Goal: Task Accomplishment & Management: Manage account settings

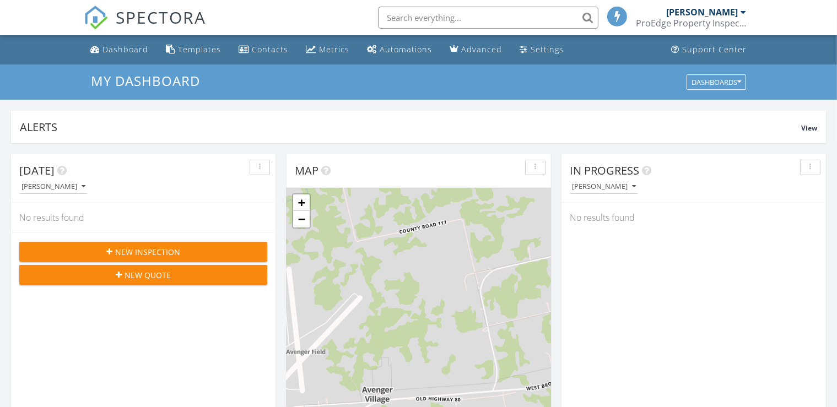
scroll to position [1012, 847]
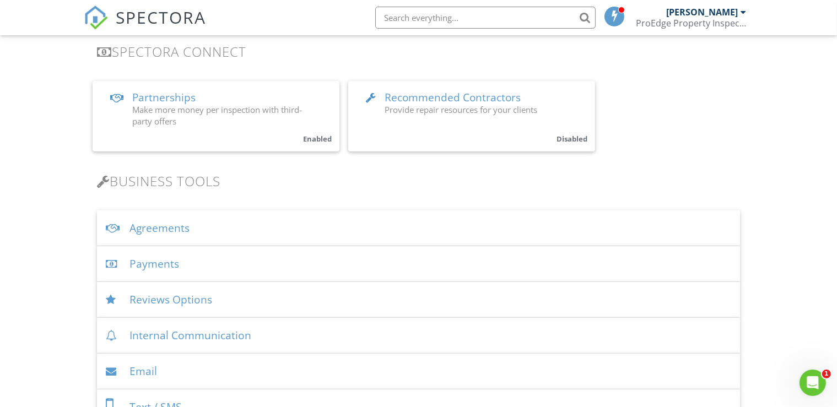
scroll to position [262, 0]
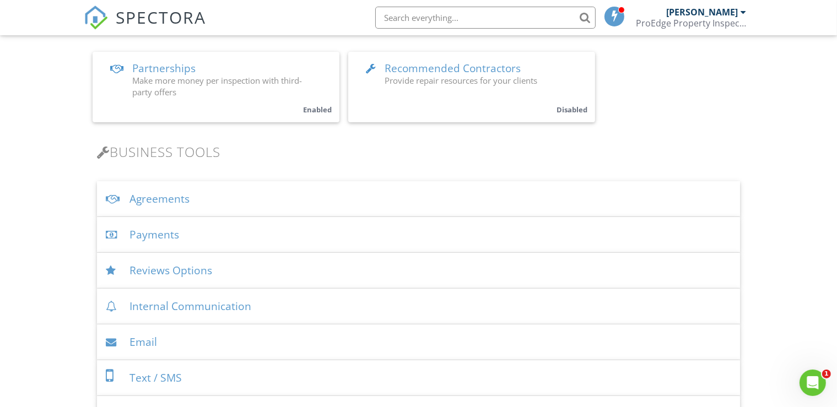
click at [171, 235] on div "Payments" at bounding box center [418, 235] width 643 height 36
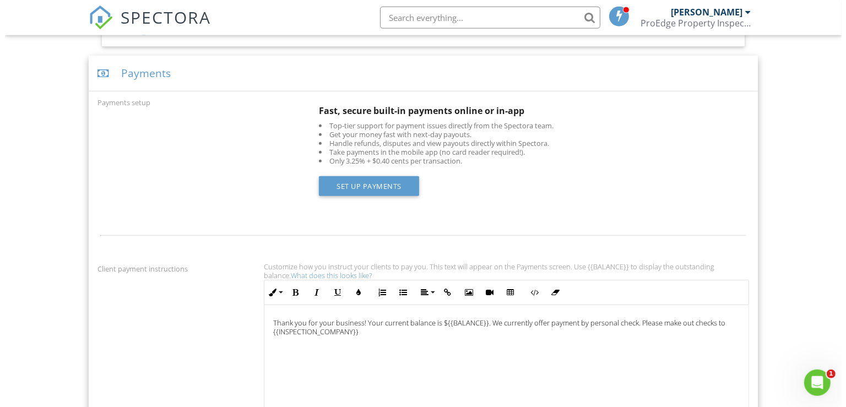
scroll to position [436, 0]
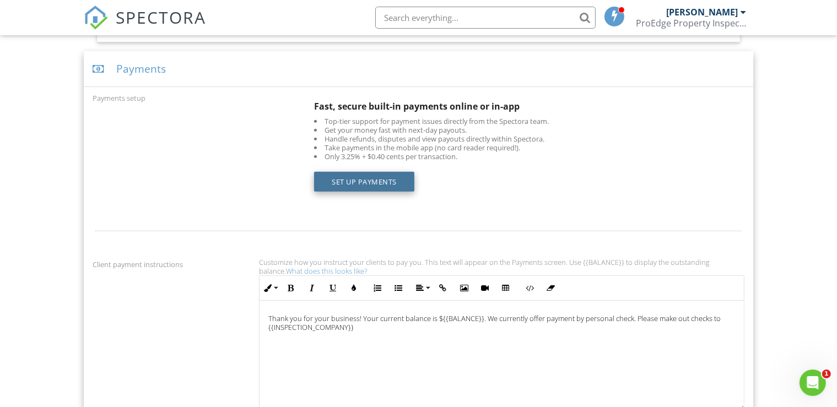
click at [384, 183] on link "Set up Payments" at bounding box center [364, 182] width 100 height 20
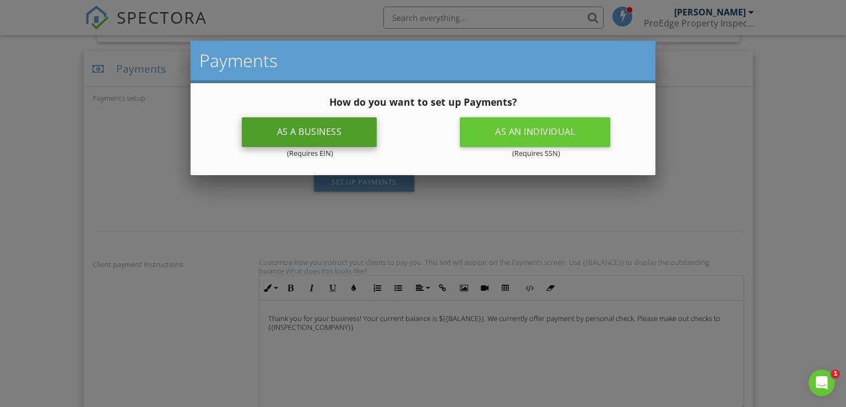
click at [332, 122] on div "As a business" at bounding box center [309, 132] width 135 height 30
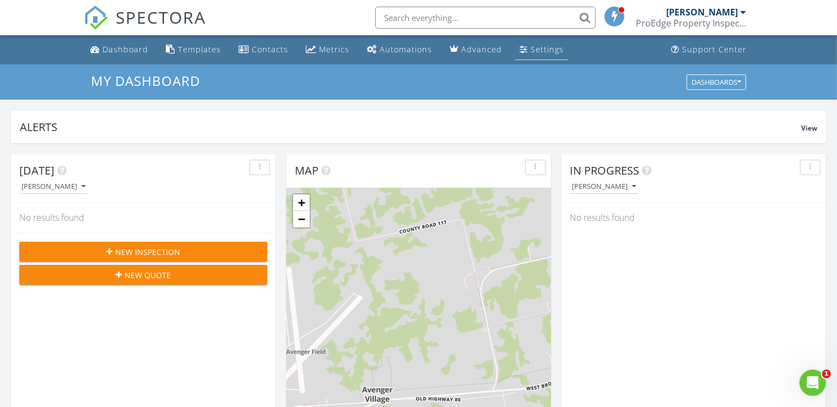
click at [533, 52] on div "Settings" at bounding box center [546, 49] width 33 height 10
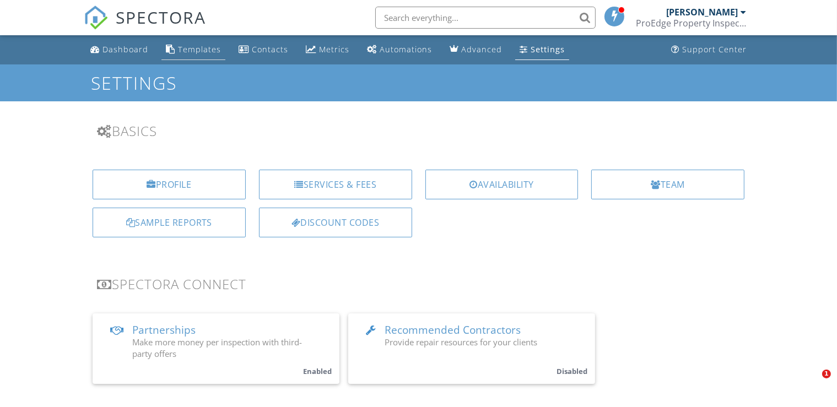
click at [198, 50] on div "Templates" at bounding box center [199, 49] width 43 height 10
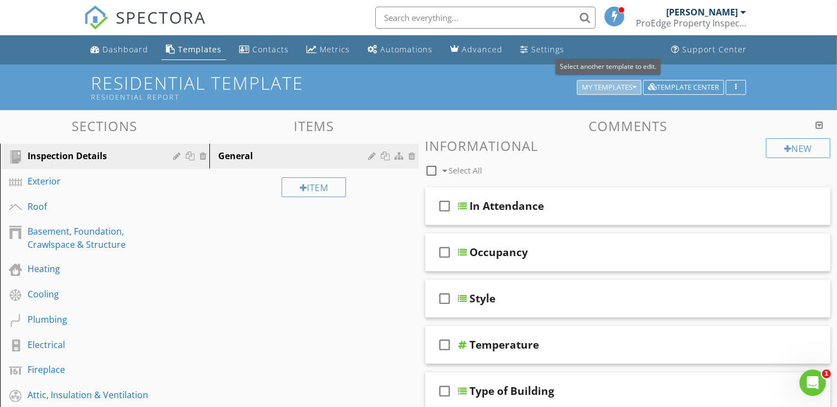
click at [635, 87] on icon "button" at bounding box center [634, 88] width 4 height 8
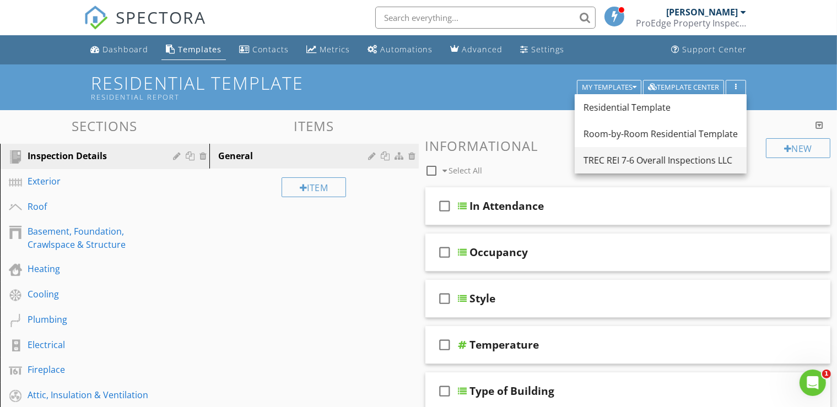
click at [627, 160] on div "TREC REI 7-6 Overall Inspections LLC" at bounding box center [660, 160] width 154 height 13
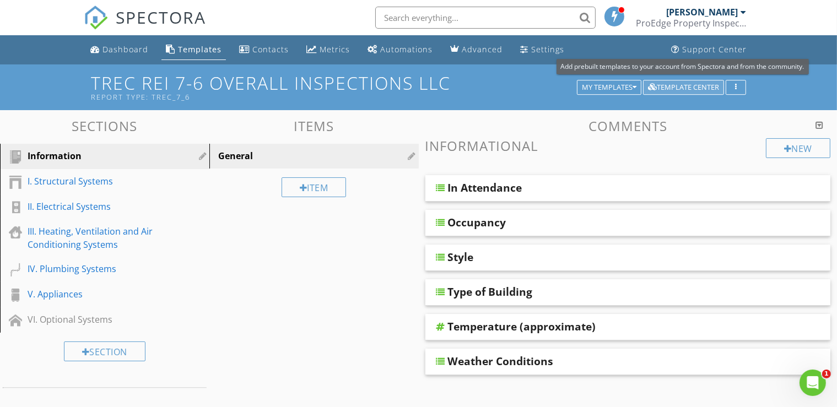
click at [697, 85] on div "Template Center" at bounding box center [683, 88] width 71 height 8
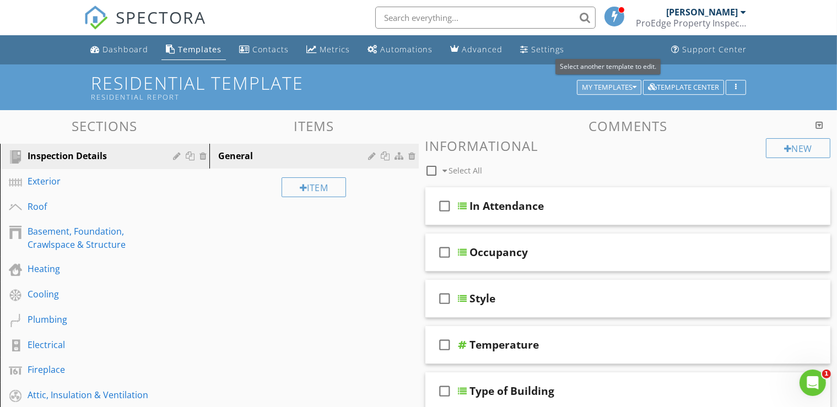
click at [606, 90] on div "My Templates" at bounding box center [609, 88] width 55 height 8
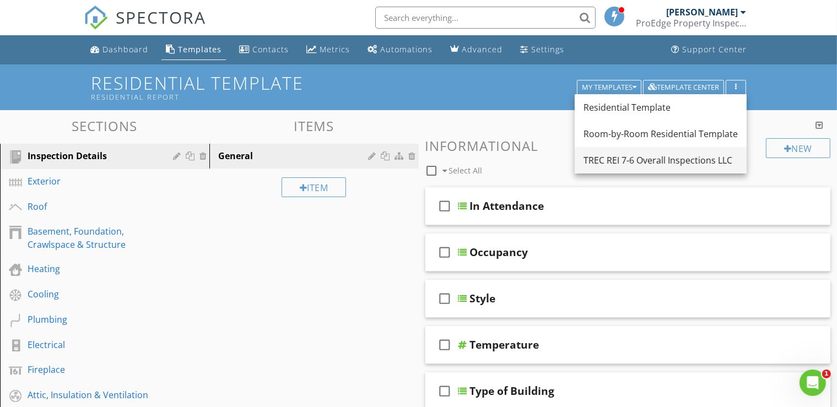
click at [589, 162] on div "TREC REI 7-6 Overall Inspections LLC" at bounding box center [660, 160] width 154 height 13
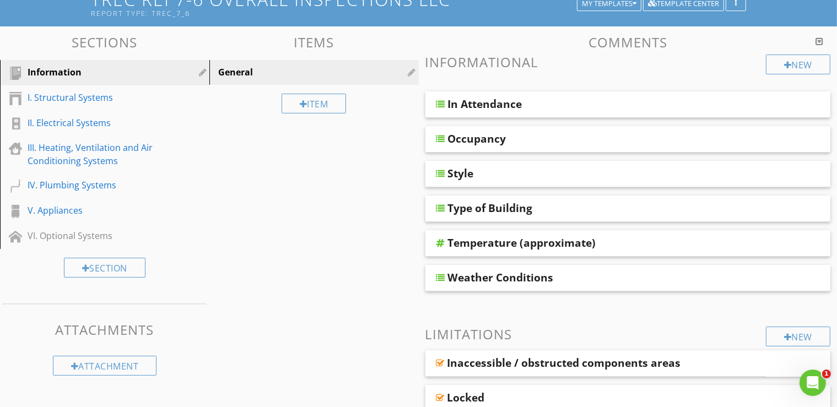
scroll to position [87, 0]
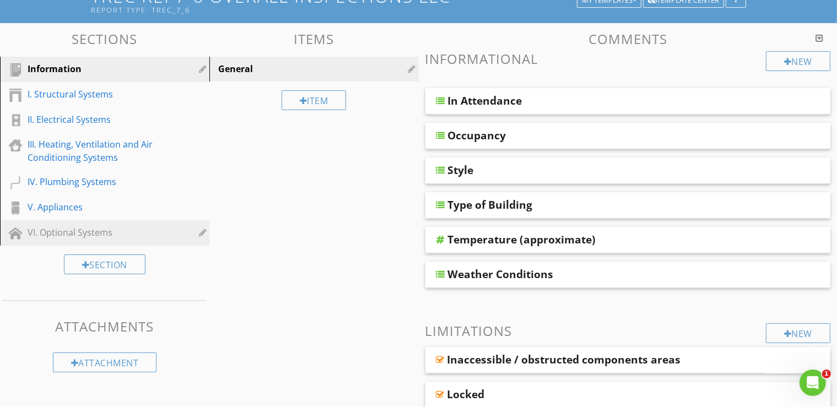
click at [91, 235] on div "VI. Optional Systems" at bounding box center [92, 232] width 129 height 13
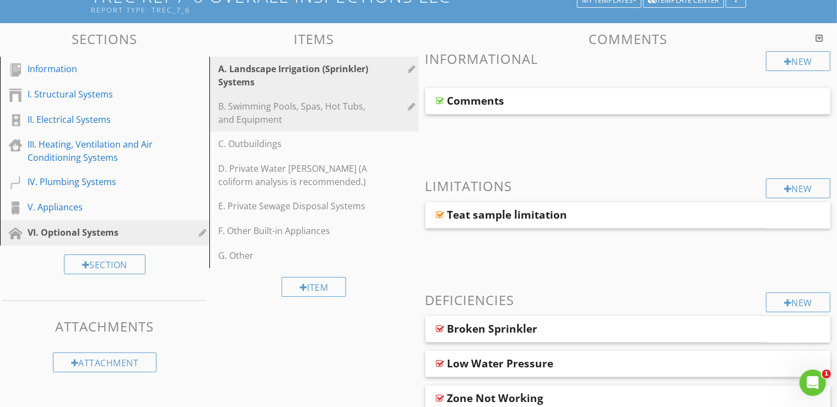
click at [245, 120] on div "B. Swimming Pools, Spas, Hot Tubs, and Equipment" at bounding box center [295, 113] width 154 height 26
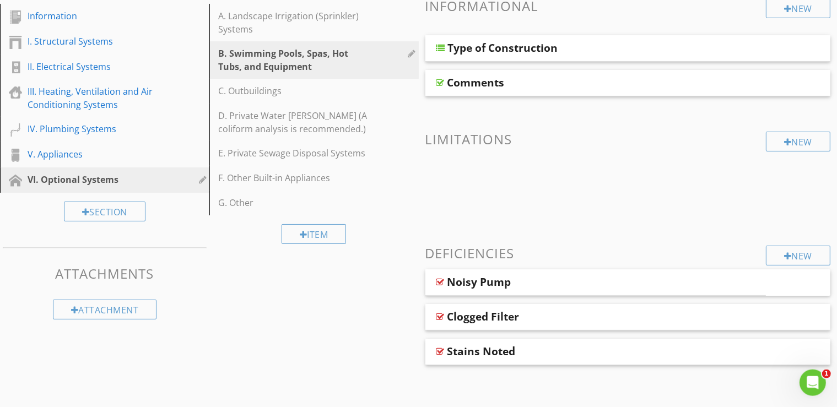
scroll to position [144, 0]
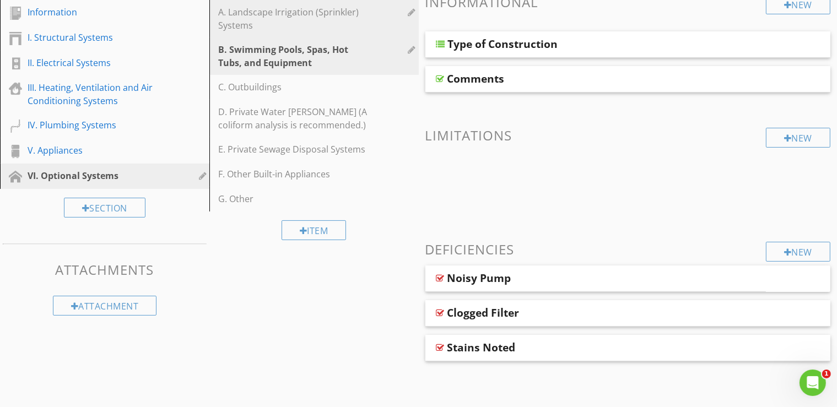
click at [271, 14] on div "A. Landscape Irrigation (Sprinkler) Systems" at bounding box center [295, 19] width 154 height 26
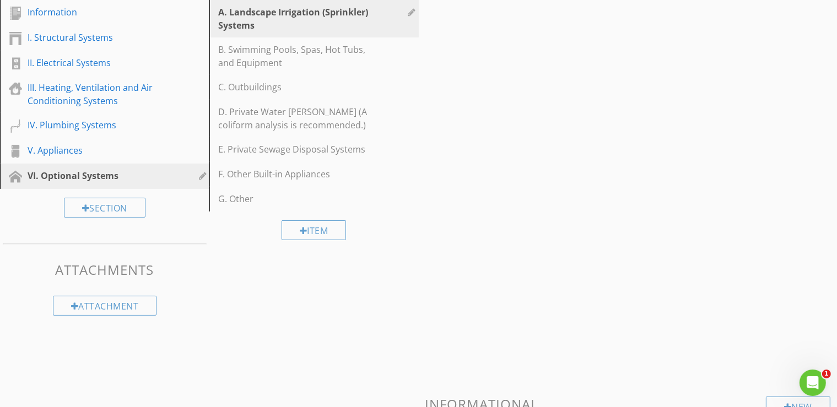
scroll to position [138, 0]
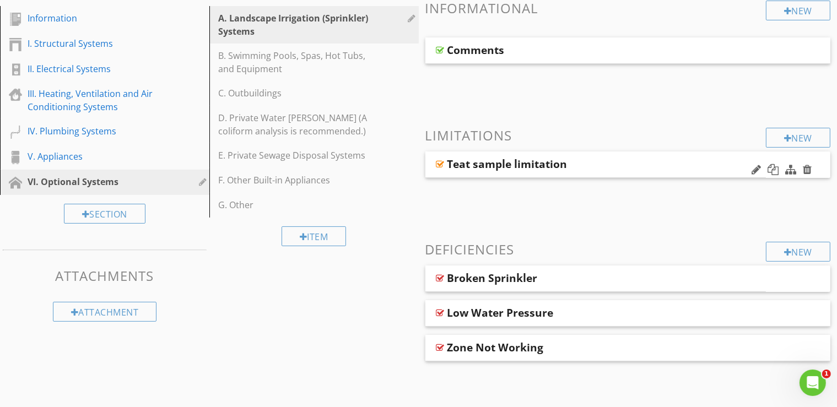
click at [468, 168] on div "Teat sample limitation" at bounding box center [507, 164] width 120 height 13
click at [534, 135] on h3 "Limitations" at bounding box center [627, 135] width 405 height 15
click at [475, 283] on div "Broken Sprinkler" at bounding box center [492, 278] width 90 height 13
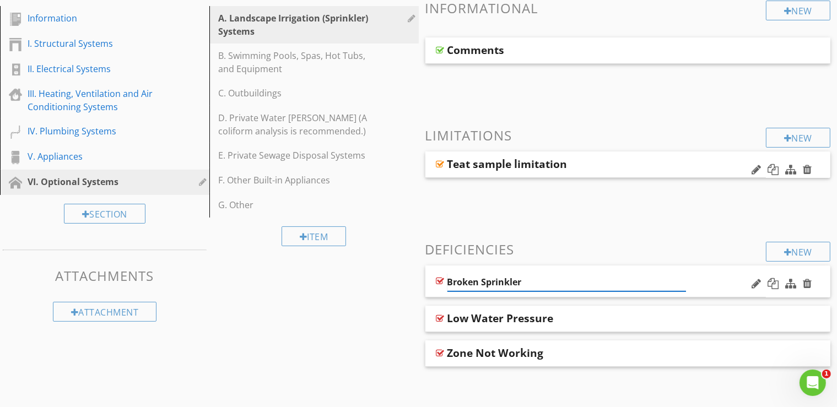
click at [475, 283] on input "Broken Sprinkler" at bounding box center [566, 282] width 239 height 18
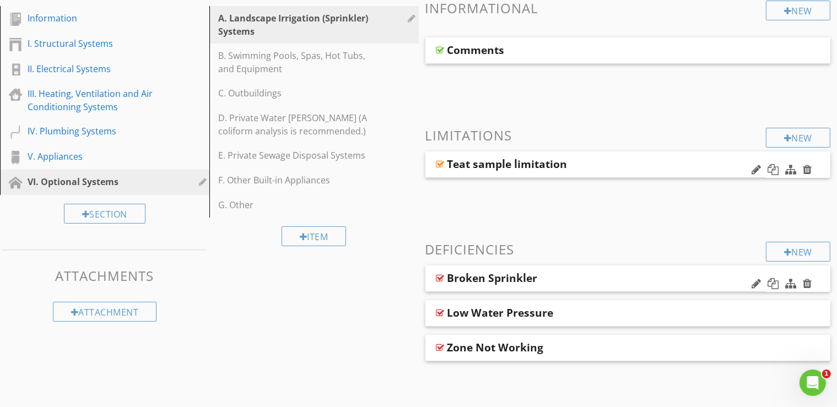
click at [470, 237] on div "New Informational Comments New Limitations Teat sample limitation New Deficienc…" at bounding box center [627, 181] width 405 height 361
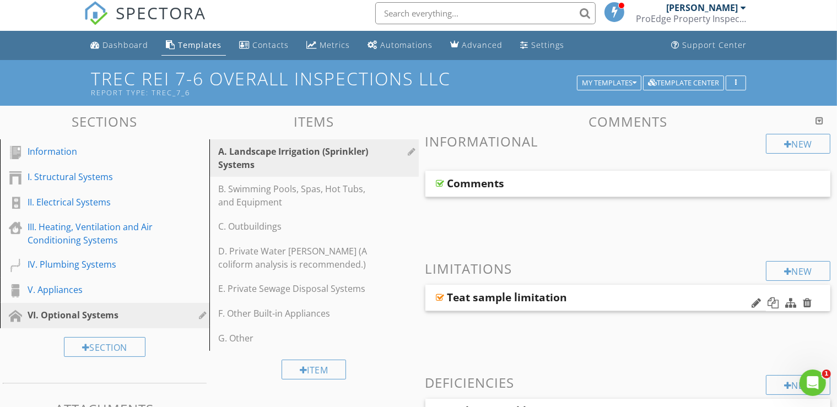
scroll to position [0, 0]
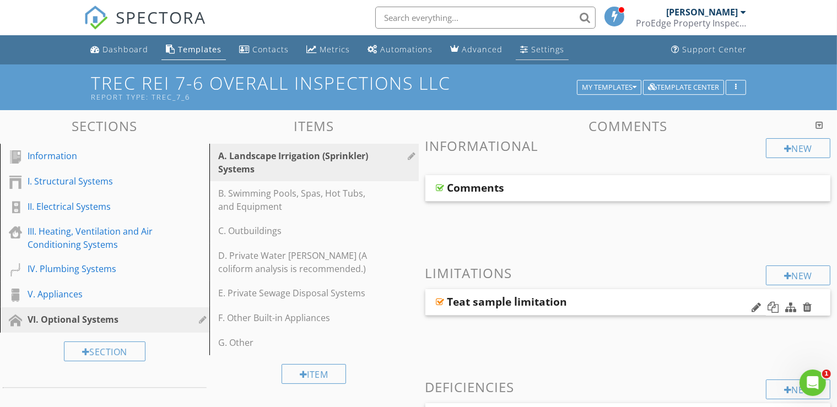
click at [535, 51] on div "Settings" at bounding box center [547, 49] width 33 height 10
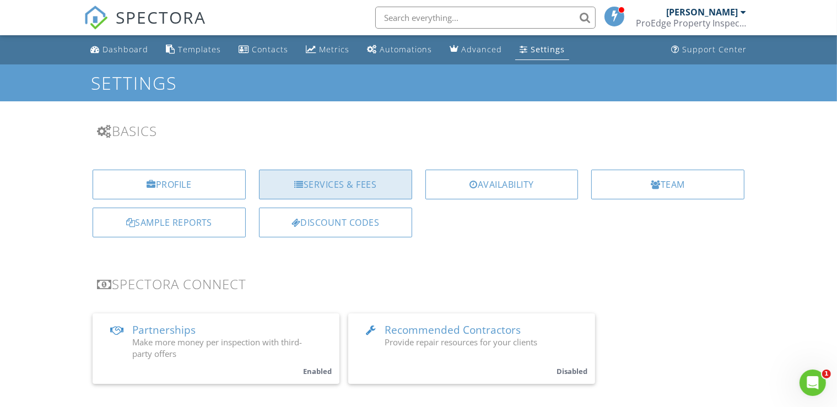
click at [318, 194] on div "Services & Fees" at bounding box center [335, 185] width 153 height 30
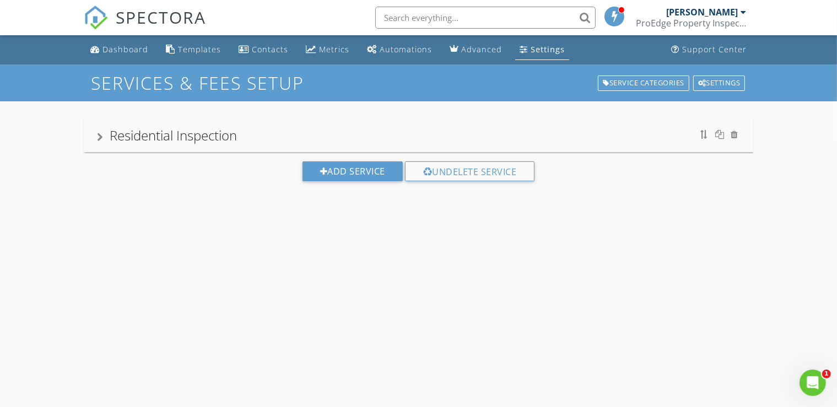
click at [237, 143] on div "Residential Inspection" at bounding box center [173, 135] width 127 height 18
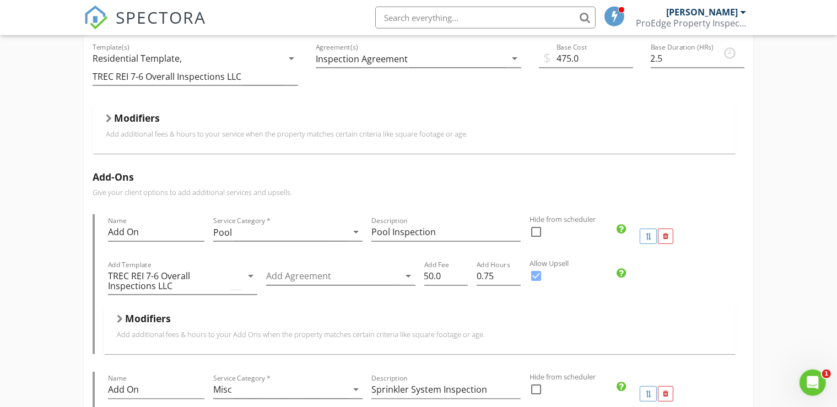
scroll to position [184, 0]
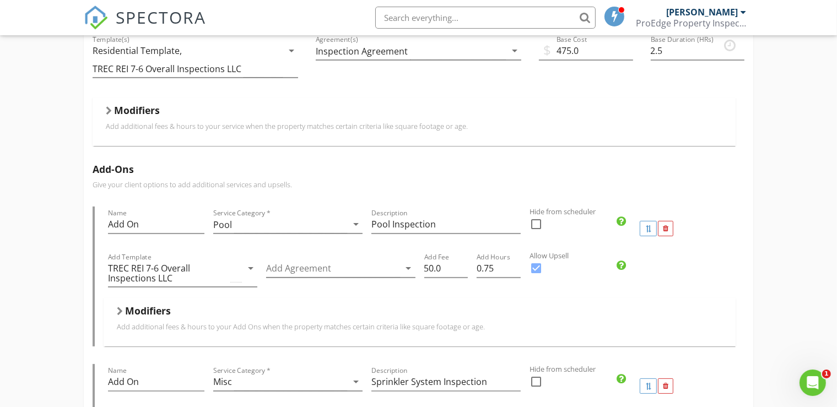
click at [107, 109] on div at bounding box center [109, 110] width 6 height 9
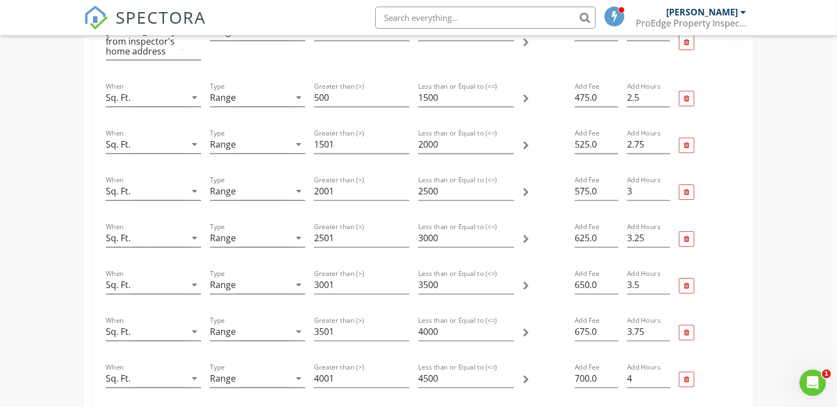
scroll to position [300, 0]
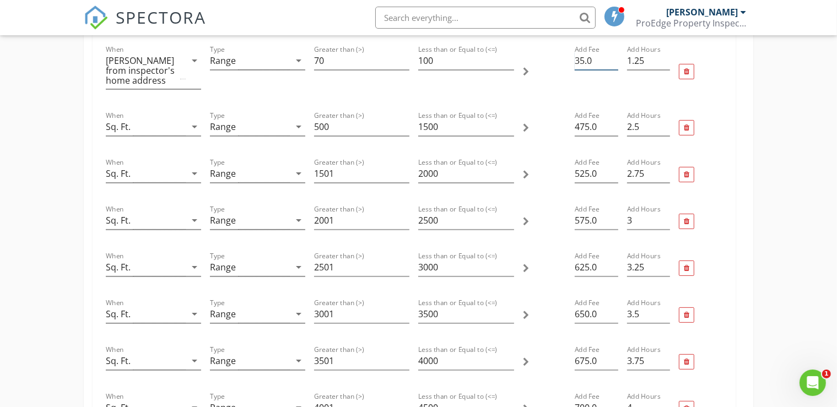
click at [578, 60] on input "35.0" at bounding box center [596, 61] width 44 height 18
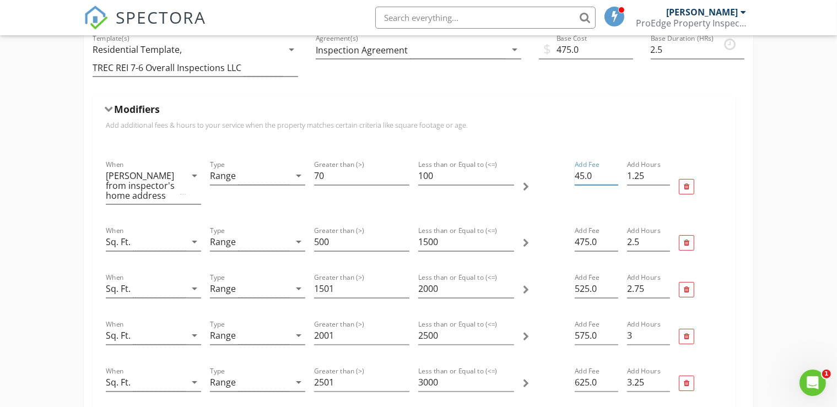
scroll to position [184, 0]
type input "45.0"
click at [111, 107] on div "Modifiers" at bounding box center [414, 112] width 616 height 17
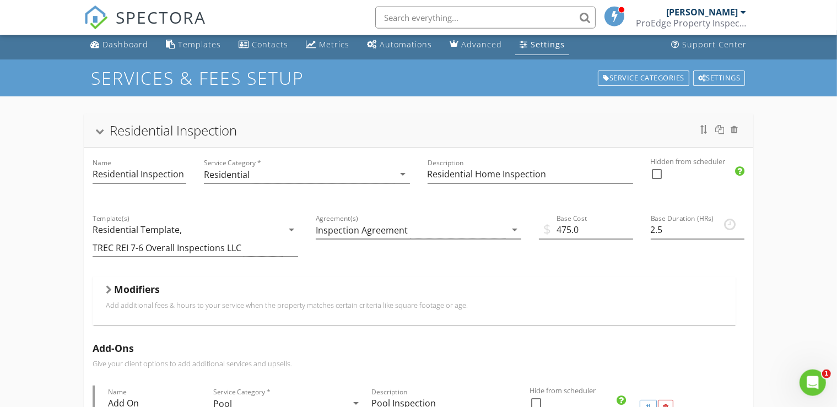
scroll to position [0, 0]
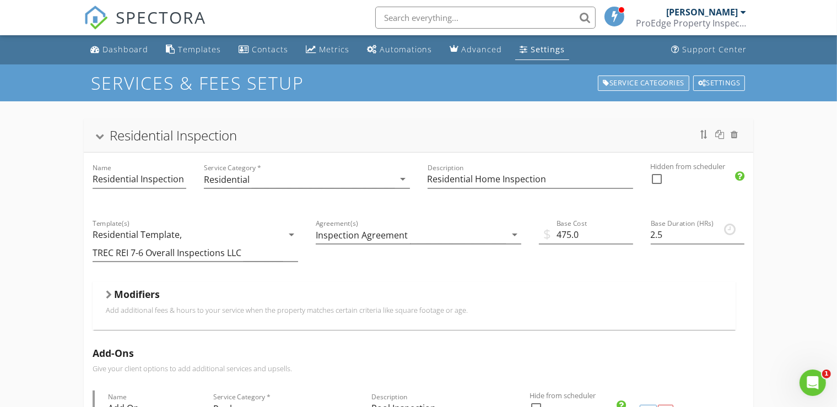
click at [626, 84] on div "Service Categories" at bounding box center [643, 82] width 91 height 15
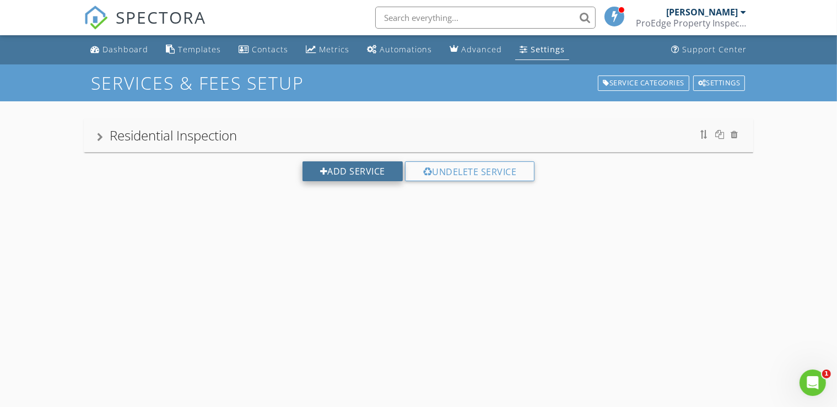
click at [327, 171] on div "Add Service" at bounding box center [352, 171] width 100 height 20
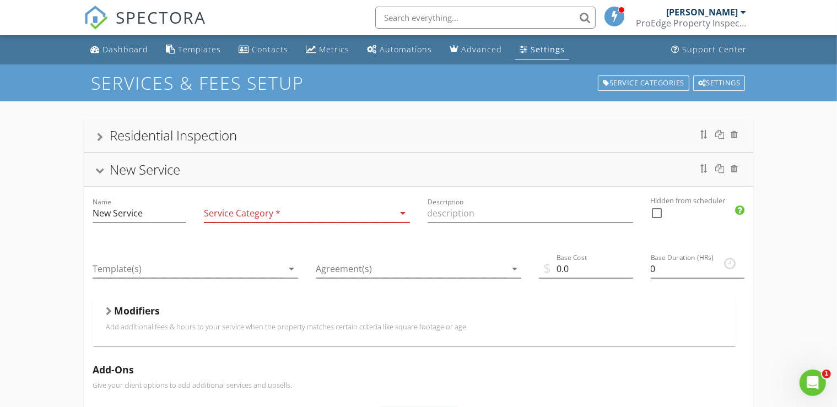
click at [98, 139] on div at bounding box center [100, 137] width 6 height 9
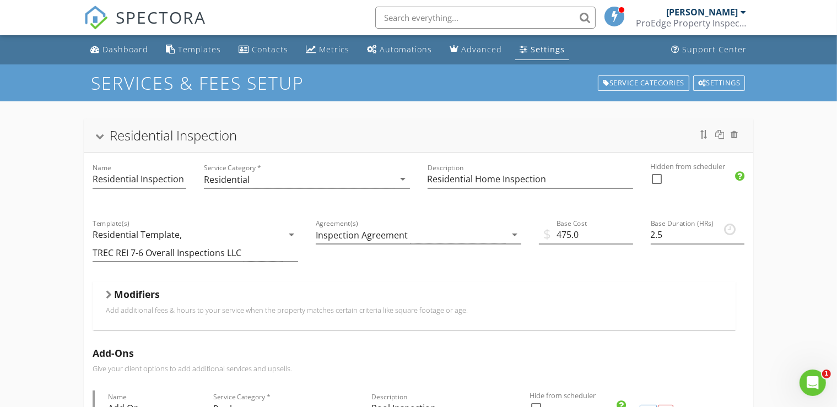
click at [98, 139] on div at bounding box center [99, 137] width 9 height 6
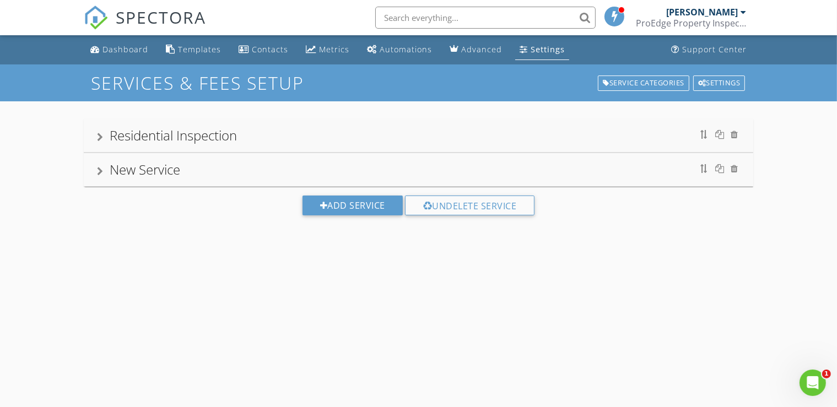
click at [102, 172] on div at bounding box center [100, 171] width 6 height 9
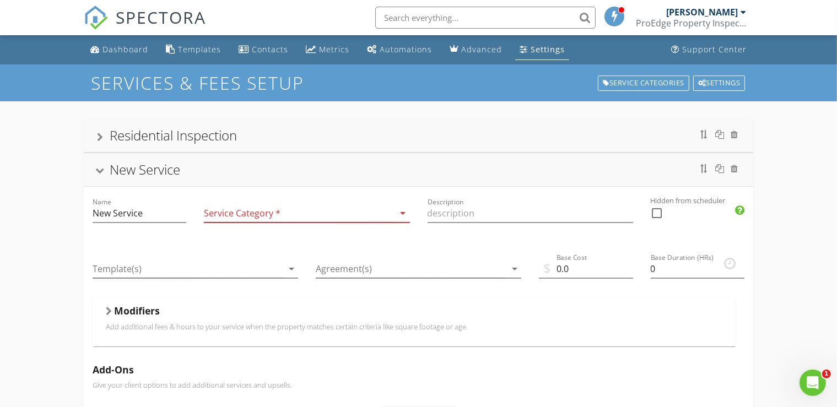
click at [400, 213] on icon "arrow_drop_down" at bounding box center [403, 213] width 13 height 13
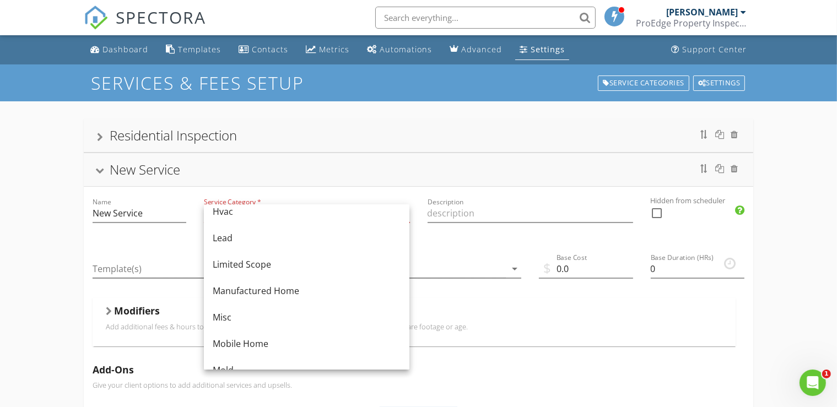
scroll to position [178, 0]
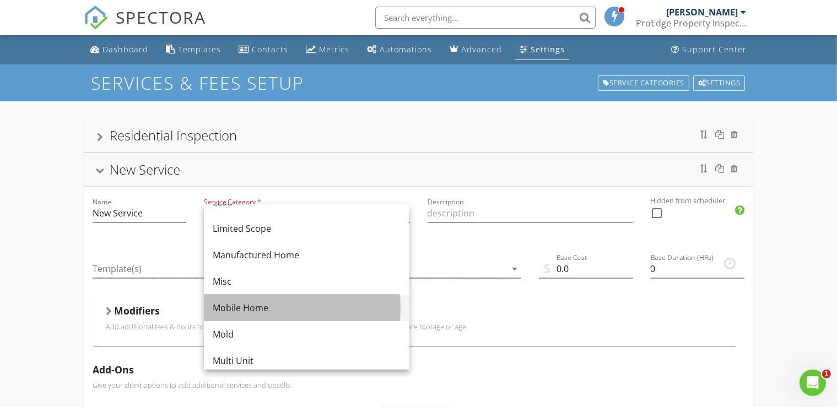
click at [234, 307] on div "Mobile Home" at bounding box center [307, 307] width 188 height 13
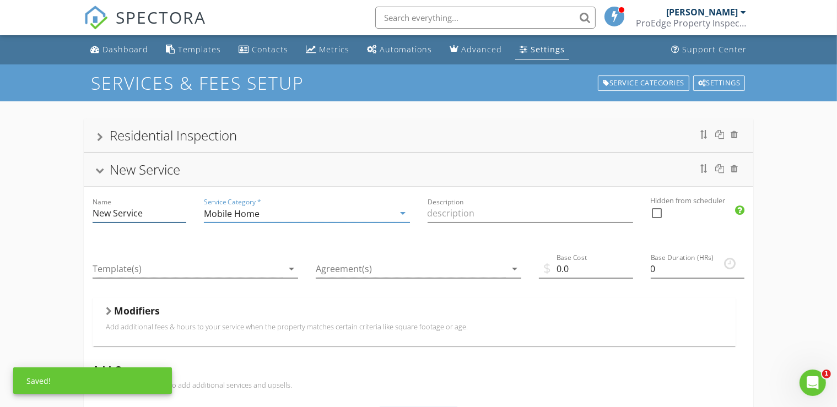
click at [151, 220] on input "New Service" at bounding box center [140, 213] width 94 height 18
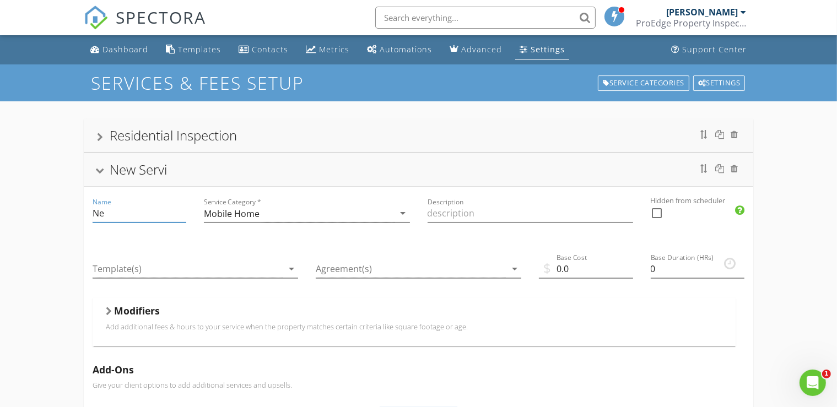
type input "N"
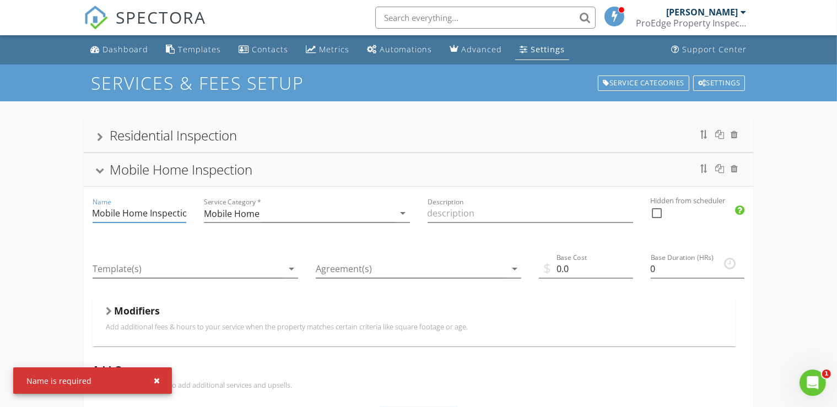
scroll to position [0, 6]
type input "Mobile Home Inspection"
click at [433, 214] on input "Description" at bounding box center [529, 213] width 205 height 18
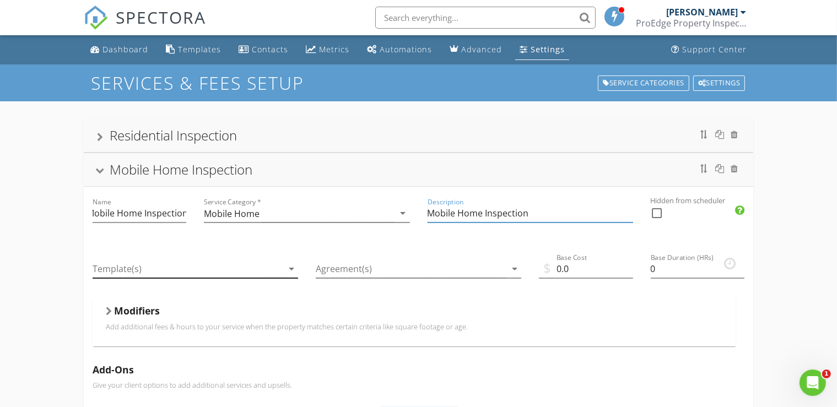
type input "Mobile Home Inspection"
click at [294, 270] on icon "arrow_drop_down" at bounding box center [291, 268] width 13 height 13
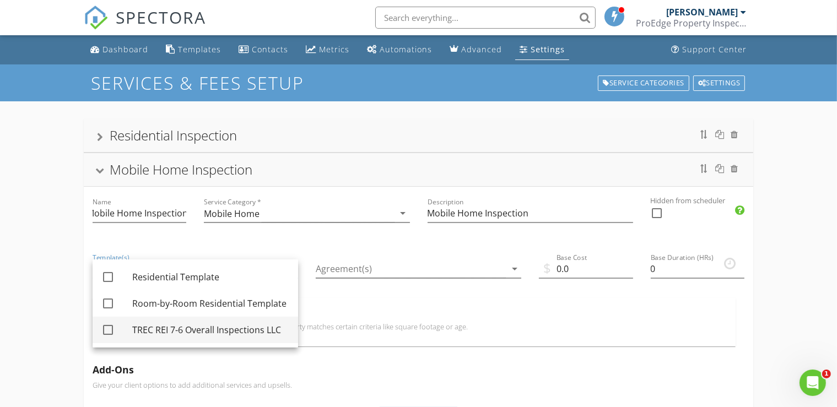
click at [111, 326] on div at bounding box center [108, 330] width 19 height 19
checkbox input "true"
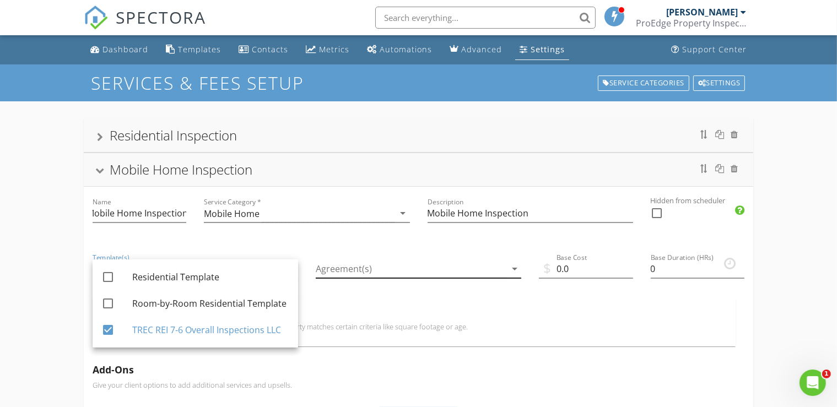
click at [513, 270] on icon "arrow_drop_down" at bounding box center [514, 268] width 13 height 13
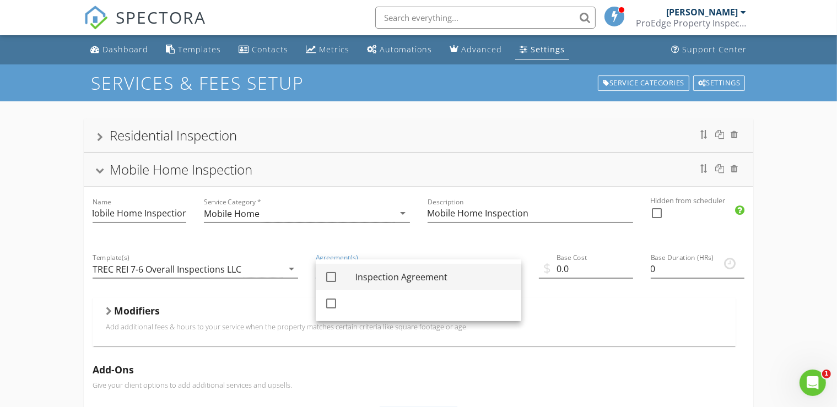
click at [332, 277] on div at bounding box center [331, 277] width 19 height 19
checkbox input "true"
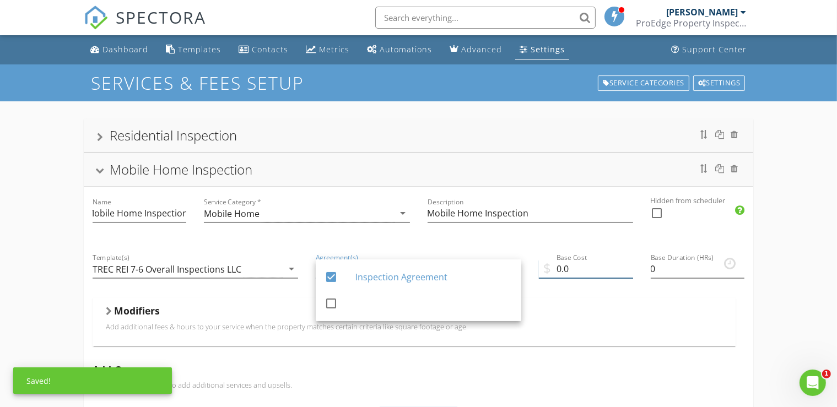
click at [562, 269] on input "0.0" at bounding box center [586, 269] width 94 height 18
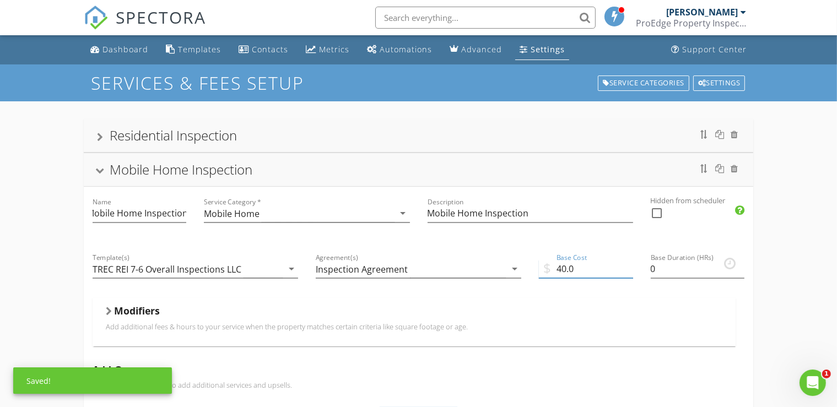
type input "400.0"
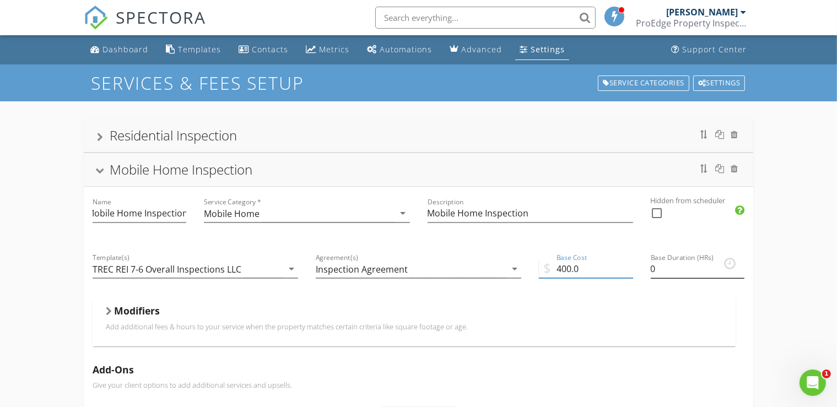
type input "0.25"
type input "400.0"
click at [742, 267] on input "0.25" at bounding box center [697, 269] width 94 height 18
click at [742, 267] on input "0.5" at bounding box center [697, 269] width 94 height 18
click at [742, 267] on input "0.75" at bounding box center [697, 269] width 94 height 18
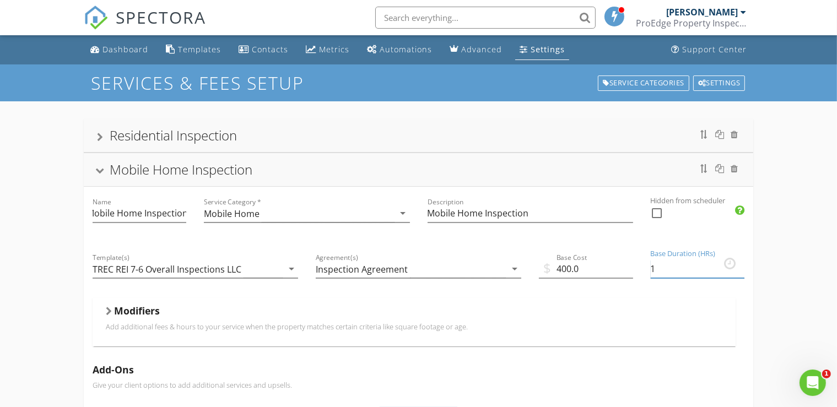
click at [742, 267] on input "1" at bounding box center [697, 269] width 94 height 18
click at [742, 267] on input "1.25" at bounding box center [697, 269] width 94 height 18
click at [742, 267] on input "1.5" at bounding box center [697, 269] width 94 height 18
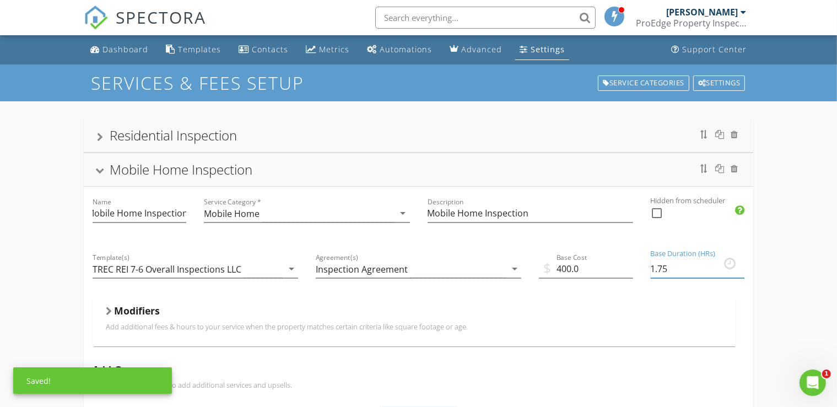
click at [742, 267] on input "1.75" at bounding box center [697, 269] width 94 height 18
type input "2"
click at [742, 267] on input "2" at bounding box center [697, 269] width 94 height 18
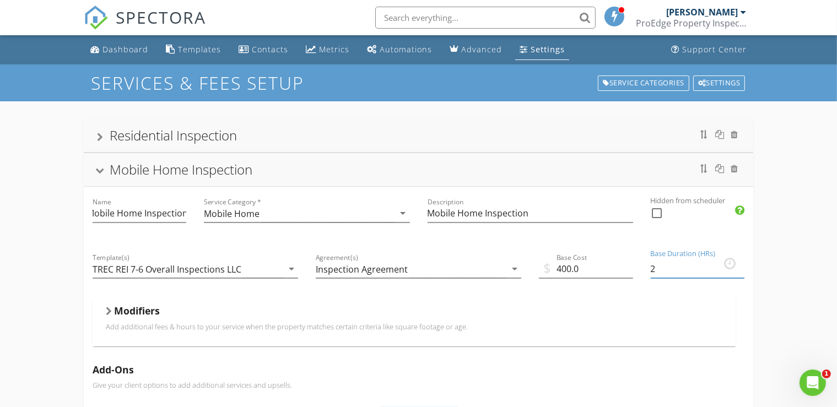
click at [106, 312] on div at bounding box center [109, 311] width 6 height 9
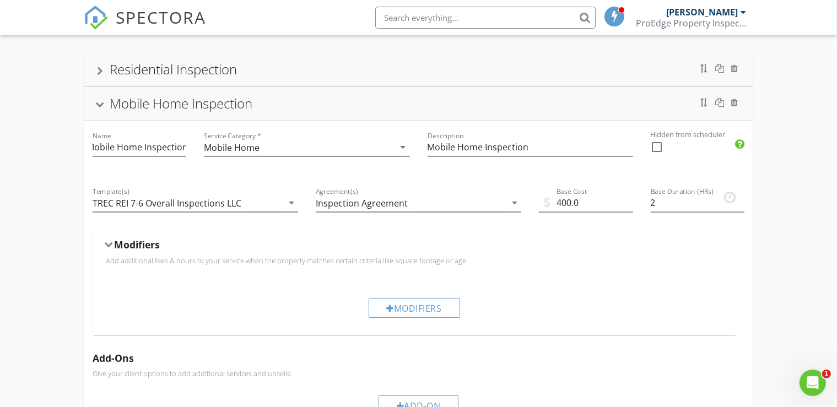
scroll to position [87, 0]
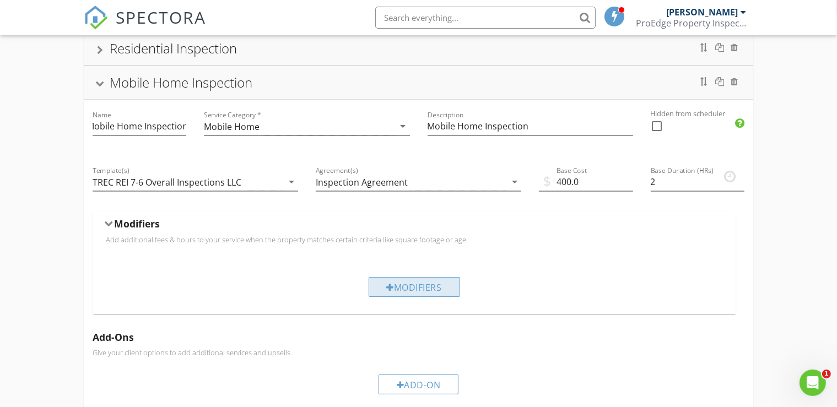
click at [387, 290] on div at bounding box center [391, 287] width 8 height 9
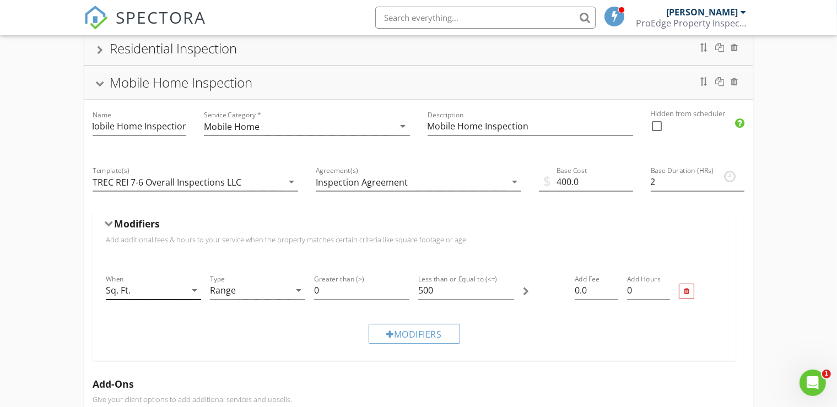
click at [196, 289] on icon "arrow_drop_down" at bounding box center [194, 290] width 13 height 13
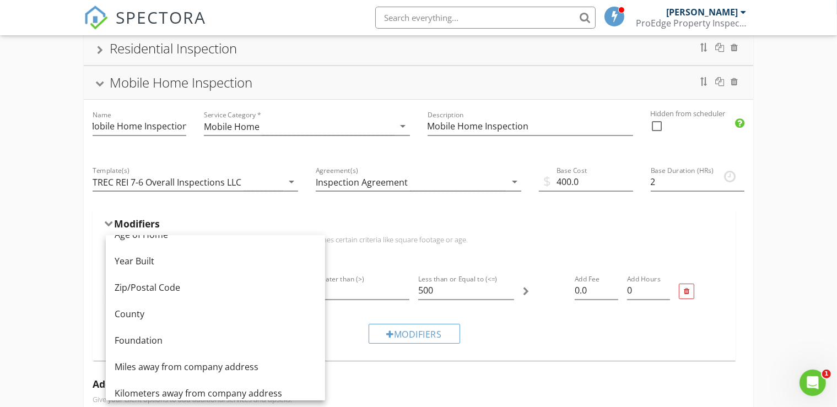
scroll to position [107, 0]
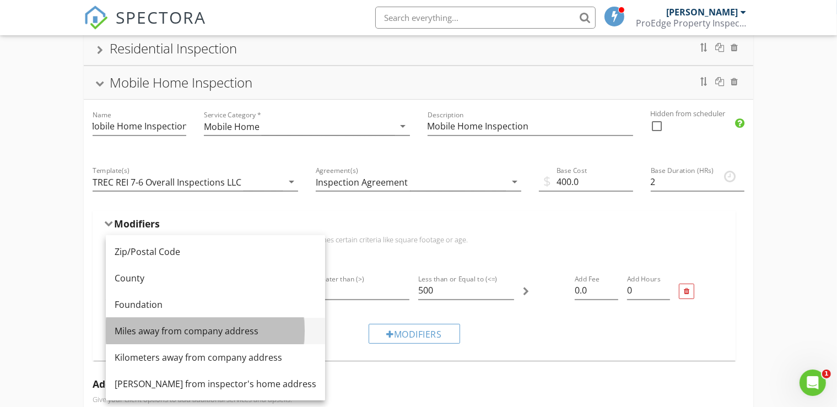
click at [216, 329] on div "Miles away from company address" at bounding box center [216, 330] width 202 height 13
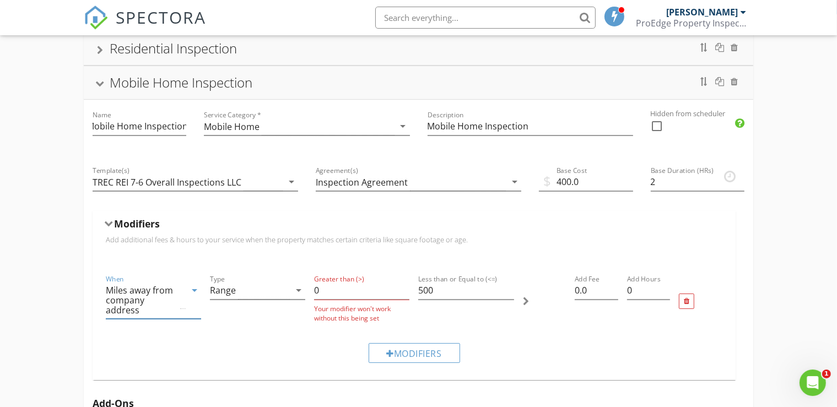
click at [198, 288] on icon "arrow_drop_down" at bounding box center [194, 290] width 13 height 13
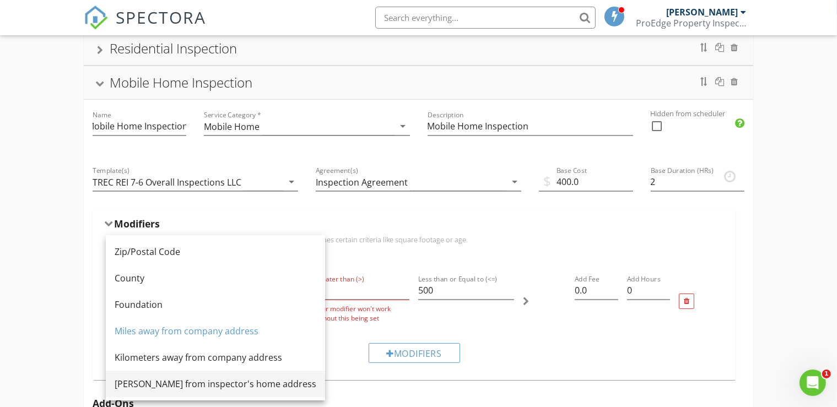
click at [232, 384] on div "[PERSON_NAME] from inspector's home address" at bounding box center [216, 383] width 202 height 13
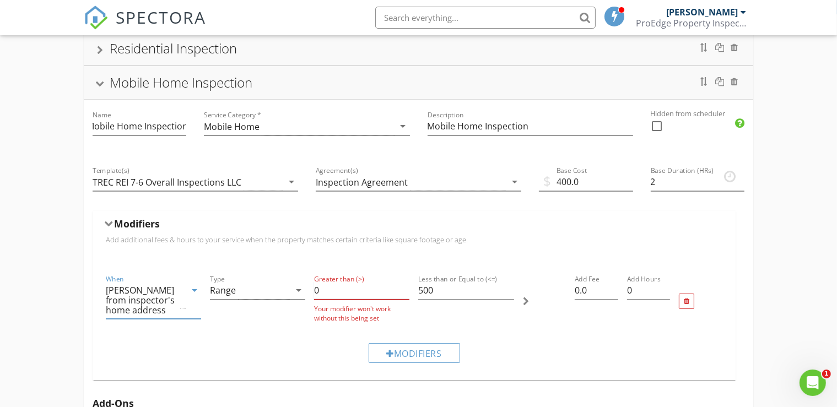
click at [316, 291] on input "0" at bounding box center [361, 290] width 95 height 18
type input "70"
click at [440, 290] on input "500" at bounding box center [465, 290] width 95 height 18
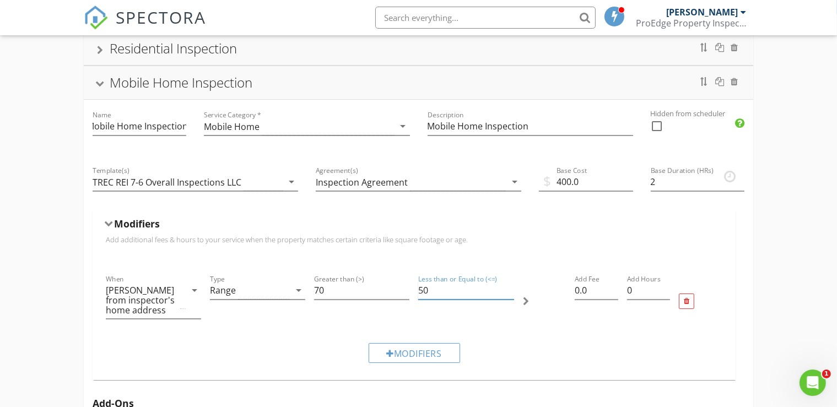
type input "5"
type input "120"
click at [581, 287] on input "0.0" at bounding box center [596, 290] width 44 height 18
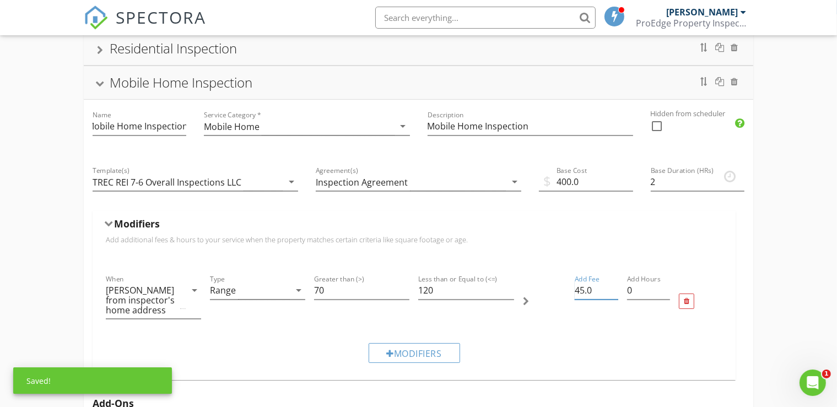
click at [598, 291] on input "45.0" at bounding box center [596, 290] width 44 height 18
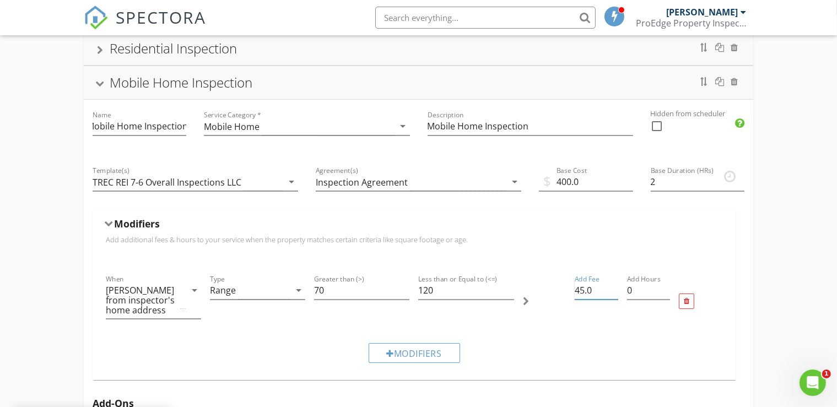
type input "45.00"
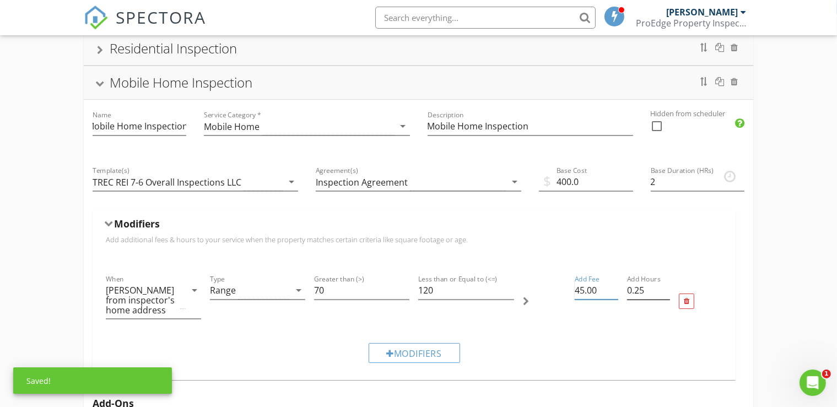
type input "0.25"
type input "45.00"
click at [663, 286] on input "0.25" at bounding box center [649, 290] width 44 height 18
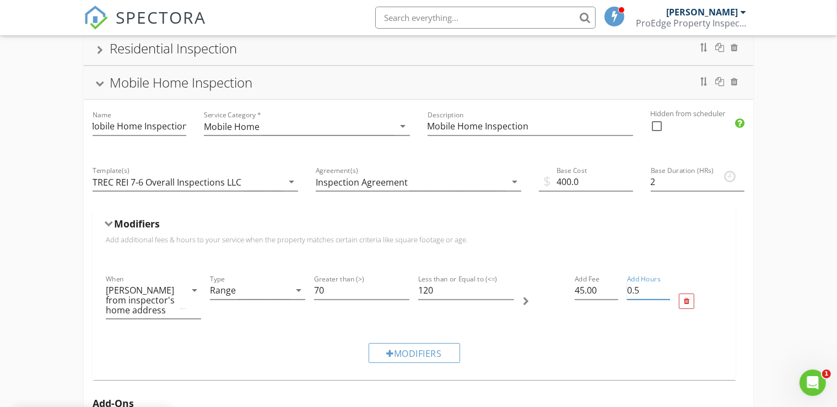
click at [663, 286] on input "0.5" at bounding box center [649, 290] width 44 height 18
click at [663, 286] on input "0.75" at bounding box center [649, 290] width 44 height 18
click at [663, 286] on input "1" at bounding box center [649, 290] width 44 height 18
click at [663, 286] on input "1.25" at bounding box center [649, 290] width 44 height 18
click at [663, 286] on input "1.5" at bounding box center [649, 290] width 44 height 18
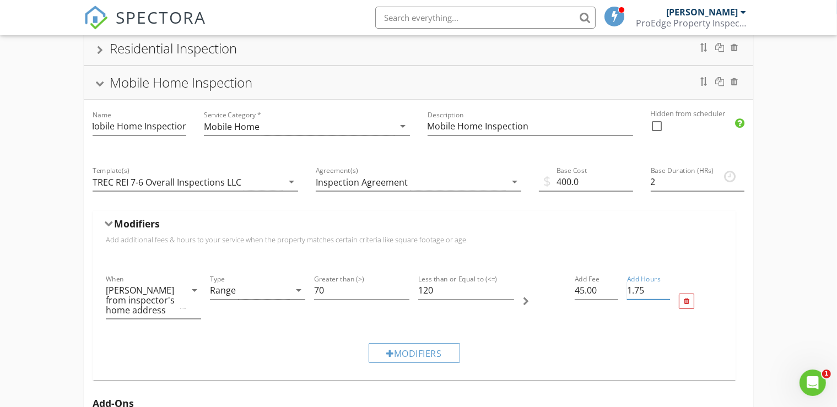
type input "1.75"
click at [663, 286] on input "1.75" at bounding box center [649, 290] width 44 height 18
click at [102, 85] on div at bounding box center [99, 85] width 9 height 6
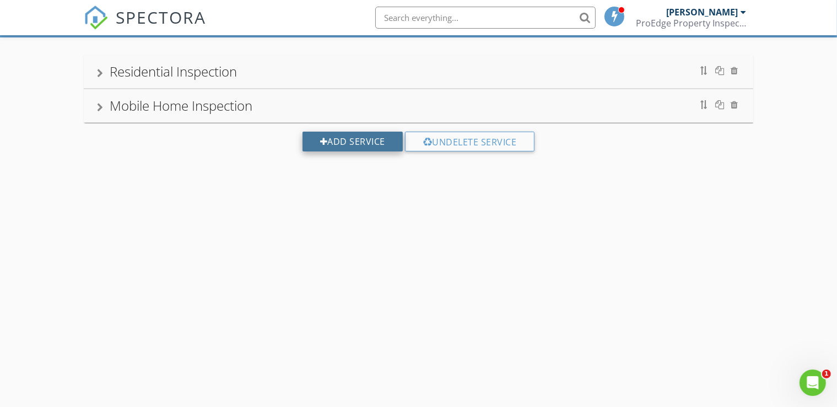
click at [326, 147] on div "Add Service" at bounding box center [352, 142] width 100 height 20
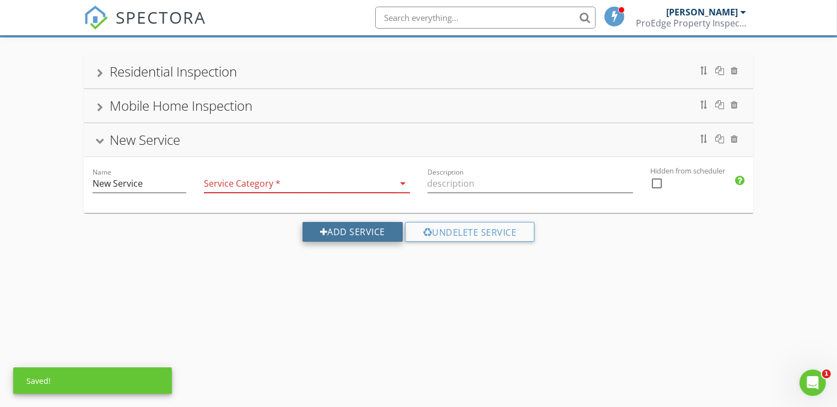
scroll to position [0, 6]
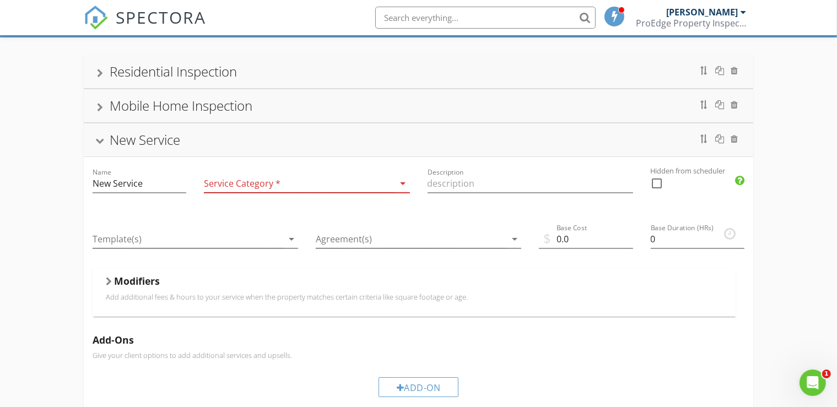
click at [400, 186] on icon "arrow_drop_down" at bounding box center [403, 183] width 13 height 13
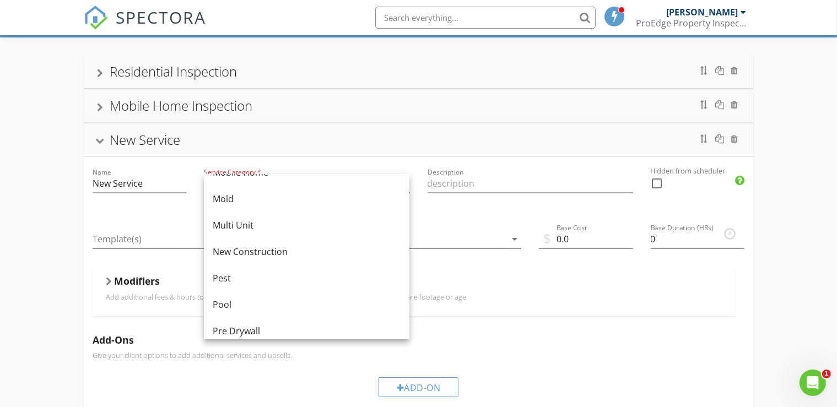
scroll to position [285, 0]
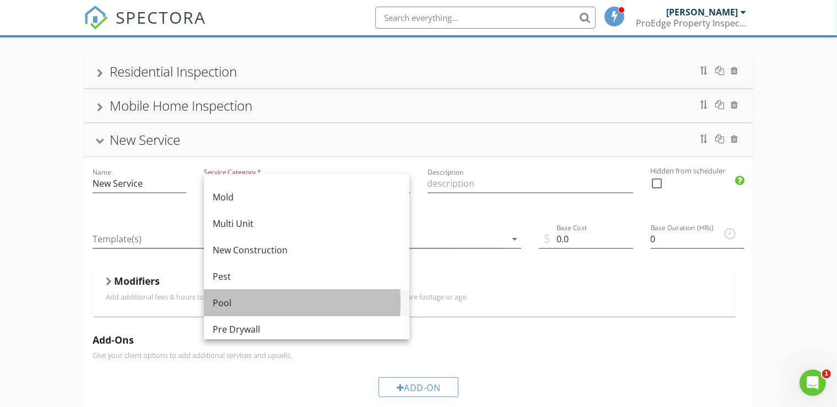
click at [219, 299] on div "Pool" at bounding box center [307, 302] width 188 height 13
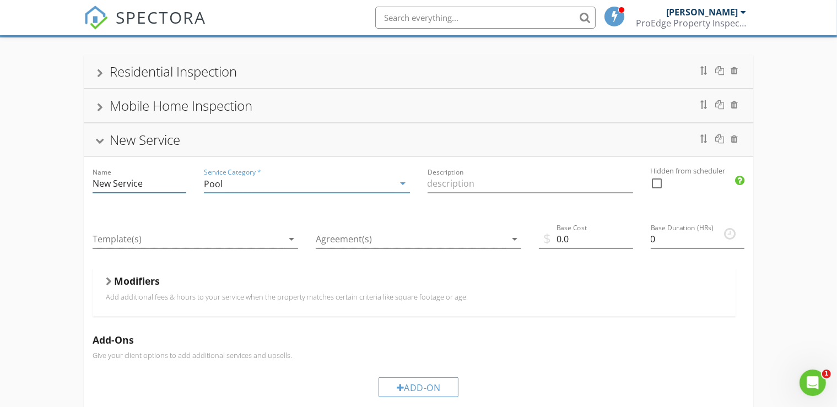
click at [140, 182] on input "New Service" at bounding box center [140, 184] width 94 height 18
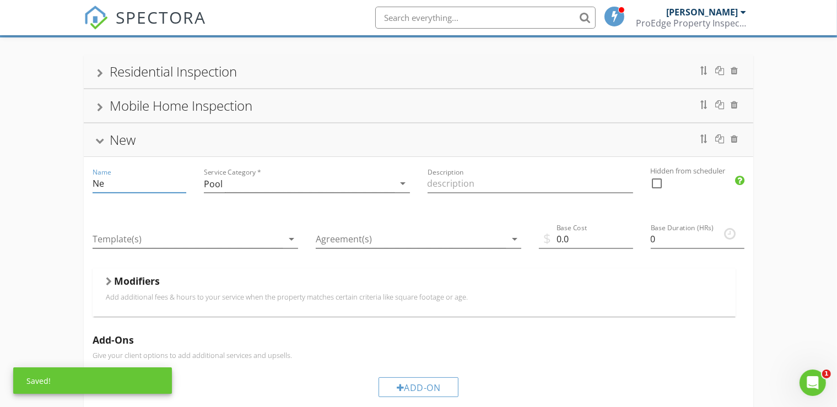
type input "N"
type input "Pool Inspection Only"
click at [435, 180] on input "Description" at bounding box center [529, 184] width 205 height 18
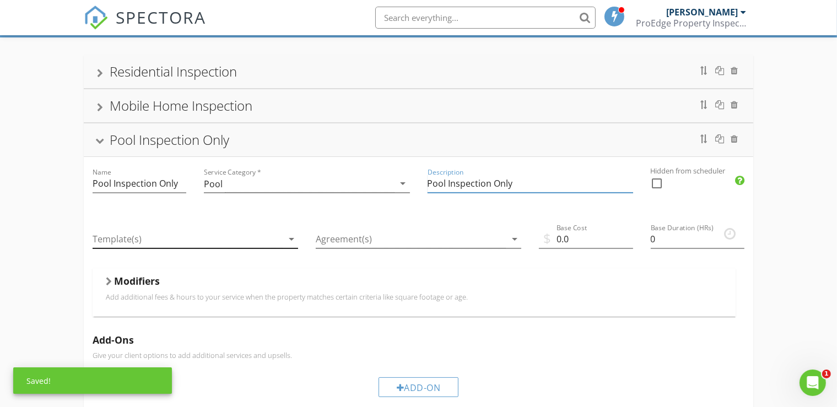
type input "Pool Inspection Only"
click at [293, 237] on icon "arrow_drop_down" at bounding box center [291, 238] width 13 height 13
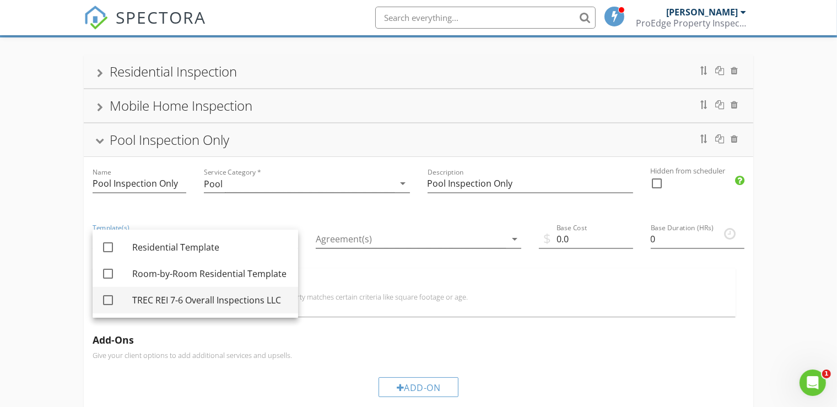
click at [105, 300] on div at bounding box center [108, 300] width 19 height 19
checkbox input "true"
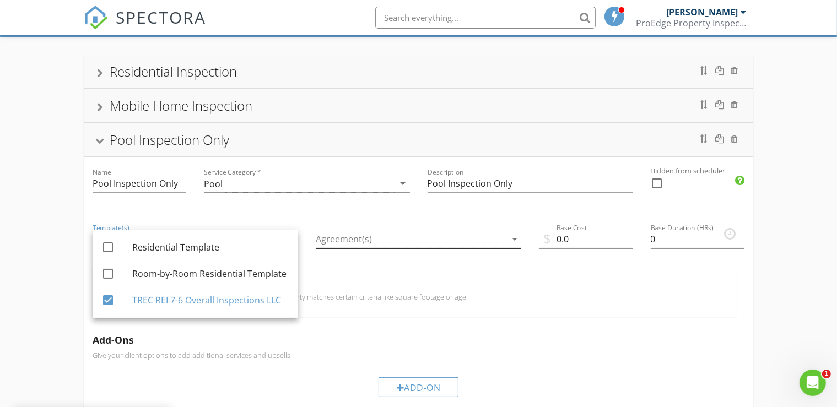
click at [517, 241] on icon "arrow_drop_down" at bounding box center [514, 238] width 13 height 13
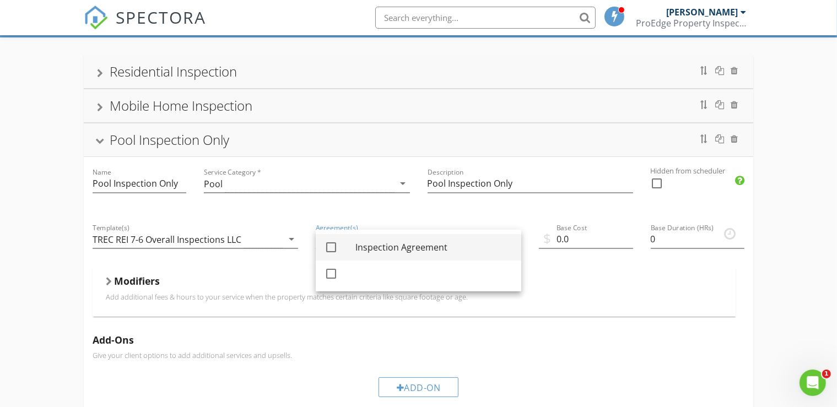
click at [329, 246] on div at bounding box center [331, 247] width 19 height 19
checkbox input "true"
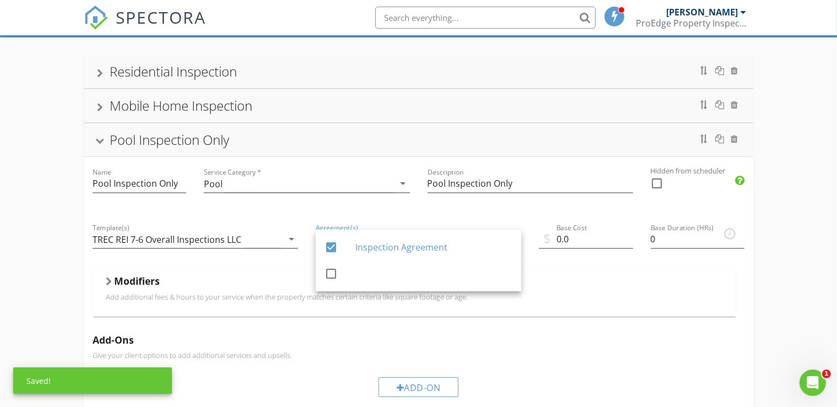
click at [517, 209] on div "Description Pool Inspection Only" at bounding box center [530, 185] width 223 height 56
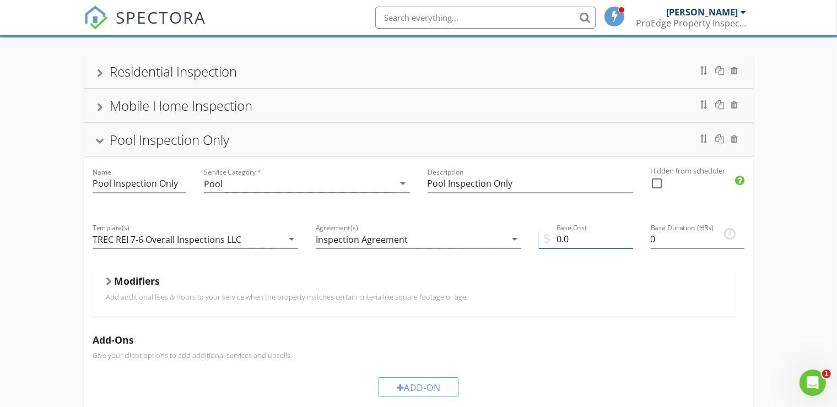
click at [561, 240] on input "0.0" at bounding box center [586, 239] width 94 height 18
click at [589, 242] on input "250.0" at bounding box center [586, 239] width 94 height 18
type input "250.00"
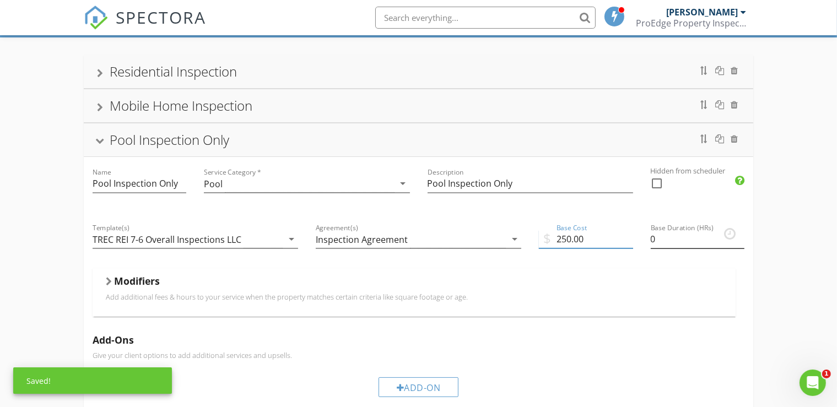
type input "0.25"
type input "250.00"
click at [738, 235] on input "0.25" at bounding box center [697, 239] width 94 height 18
click at [738, 235] on input "0.5" at bounding box center [697, 239] width 94 height 18
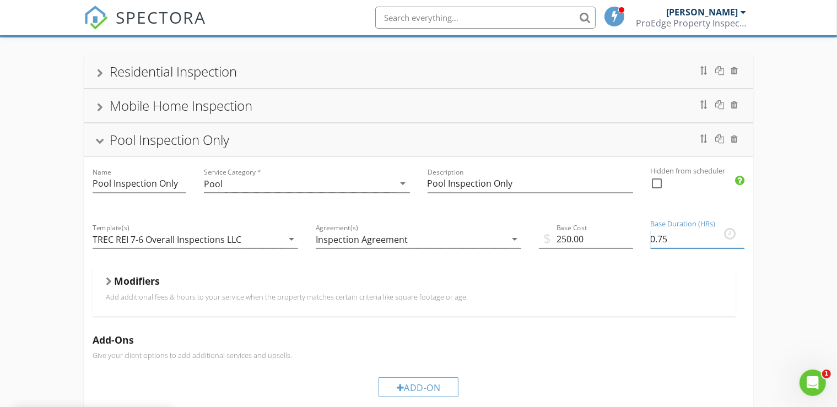
click at [738, 235] on input "0.75" at bounding box center [697, 239] width 94 height 18
click at [738, 235] on input "1" at bounding box center [697, 239] width 94 height 18
click at [738, 235] on input "1.25" at bounding box center [697, 239] width 94 height 18
type input "1.5"
click at [738, 235] on input "1.5" at bounding box center [697, 239] width 94 height 18
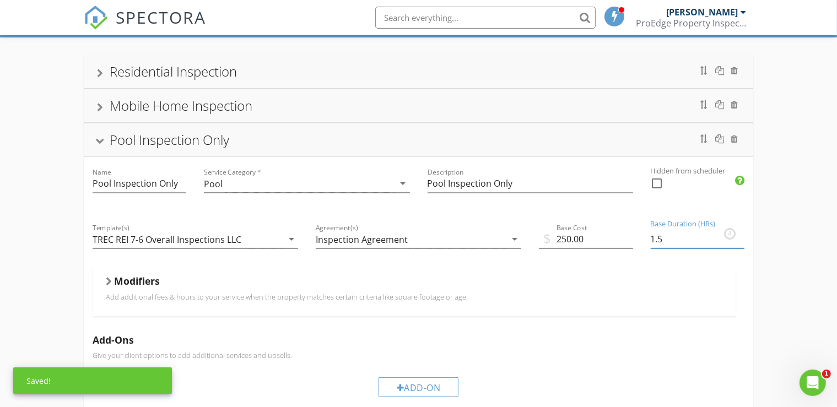
click at [109, 281] on div at bounding box center [109, 281] width 6 height 9
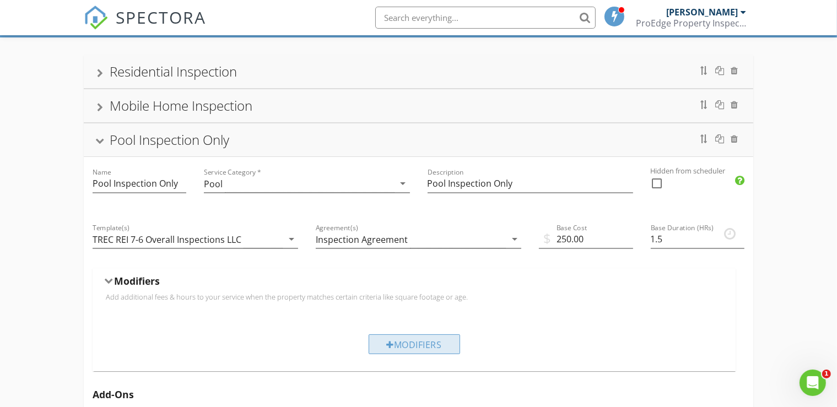
click at [393, 343] on div "Modifiers" at bounding box center [413, 344] width 91 height 20
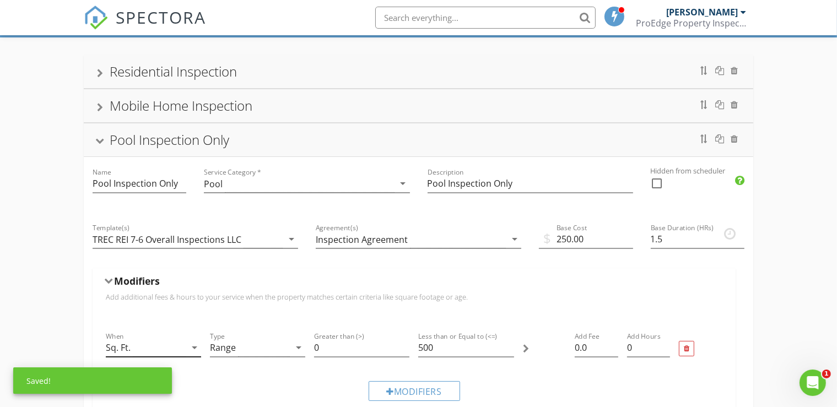
click at [194, 348] on icon "arrow_drop_down" at bounding box center [194, 347] width 13 height 13
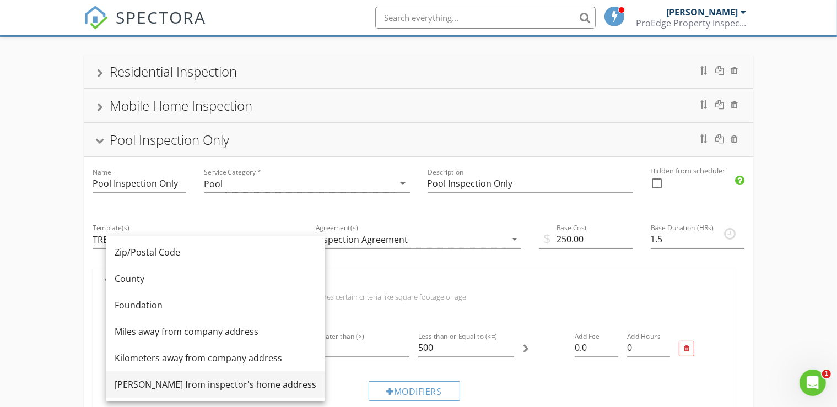
click at [182, 381] on div "Miles from inspector's home address" at bounding box center [216, 384] width 202 height 13
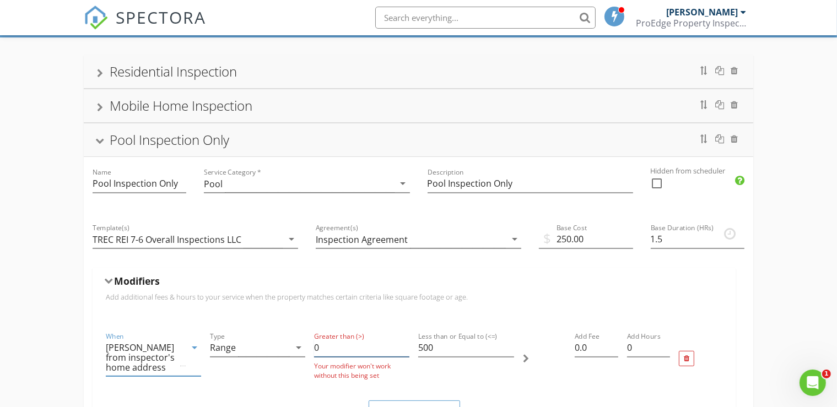
click at [324, 343] on input "0" at bounding box center [361, 348] width 95 height 18
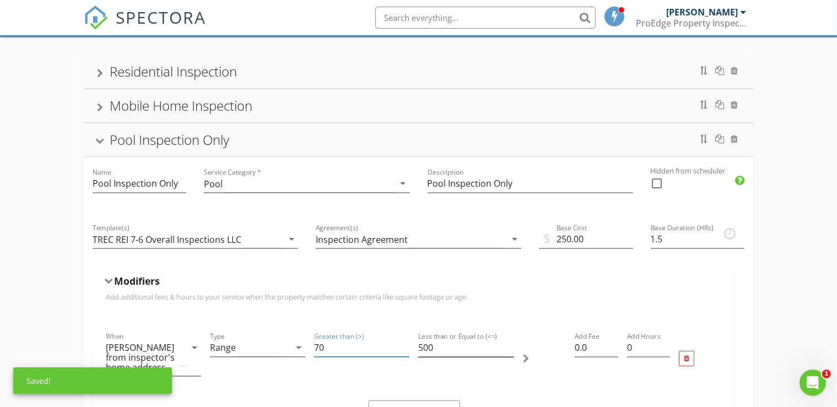
type input "70"
click at [435, 349] on input "500" at bounding box center [465, 348] width 95 height 18
type input "5"
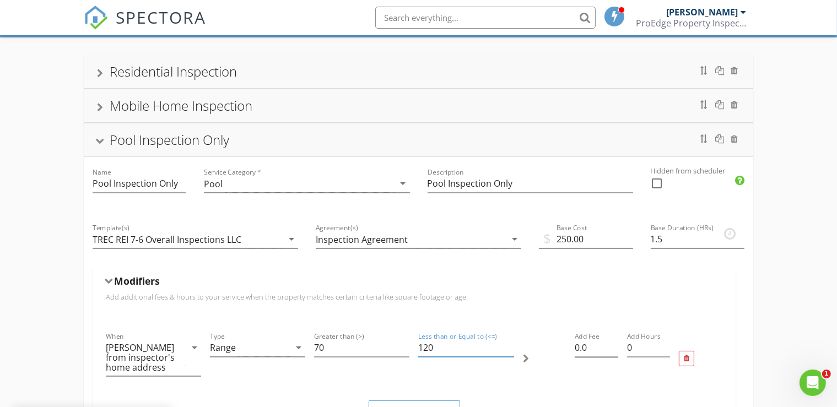
type input "120"
click at [579, 346] on input "0.0" at bounding box center [596, 348] width 44 height 18
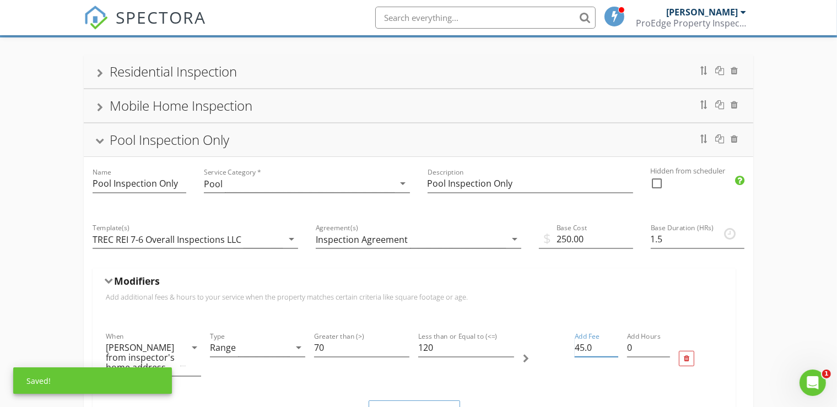
click at [593, 346] on input "45.0" at bounding box center [596, 348] width 44 height 18
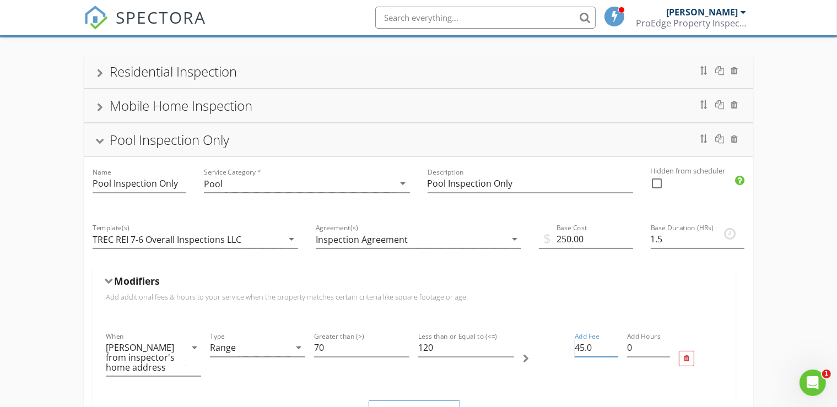
type input "45.00"
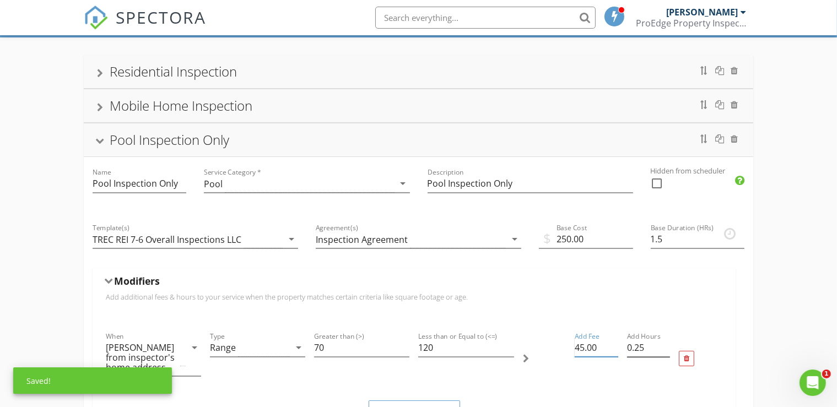
type input "0.25"
type input "45.00"
click at [666, 344] on input "0.25" at bounding box center [649, 348] width 44 height 18
click at [666, 344] on input "0.5" at bounding box center [649, 348] width 44 height 18
click at [666, 344] on input "0.75" at bounding box center [649, 348] width 44 height 18
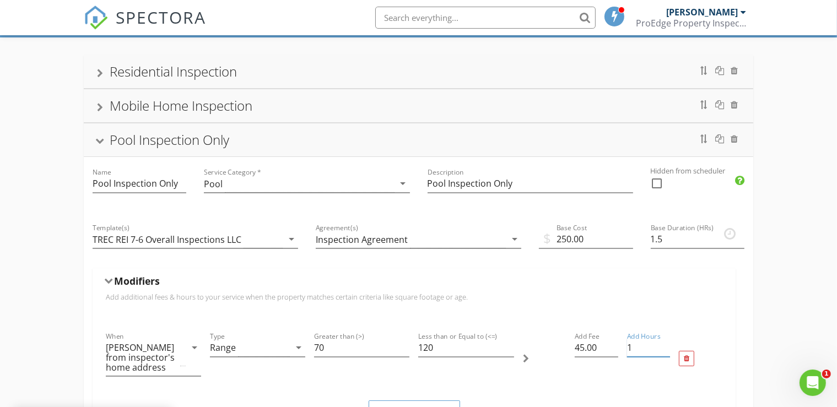
click at [666, 344] on input "1" at bounding box center [649, 348] width 44 height 18
click at [666, 344] on input "1.25" at bounding box center [649, 348] width 44 height 18
click at [666, 344] on input "1.5" at bounding box center [649, 348] width 44 height 18
type input "1.75"
click at [666, 344] on input "1.75" at bounding box center [649, 348] width 44 height 18
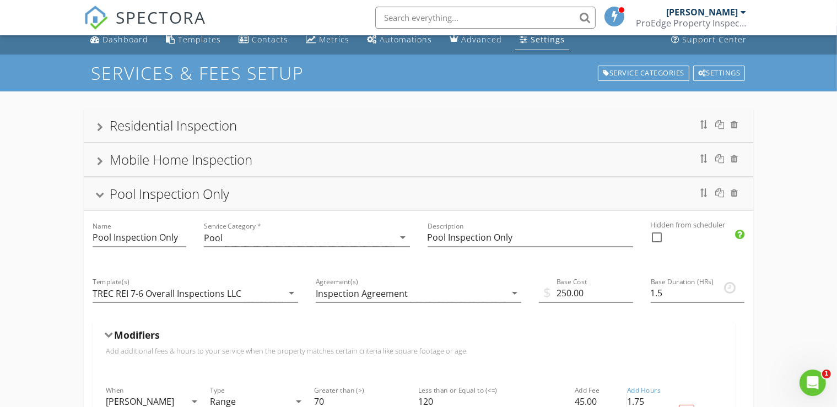
scroll to position [6, 0]
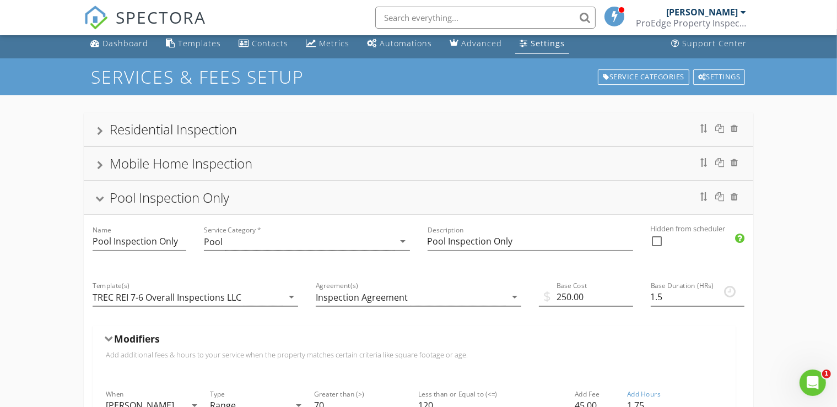
click at [99, 196] on div "Pool Inspection Only" at bounding box center [418, 198] width 643 height 20
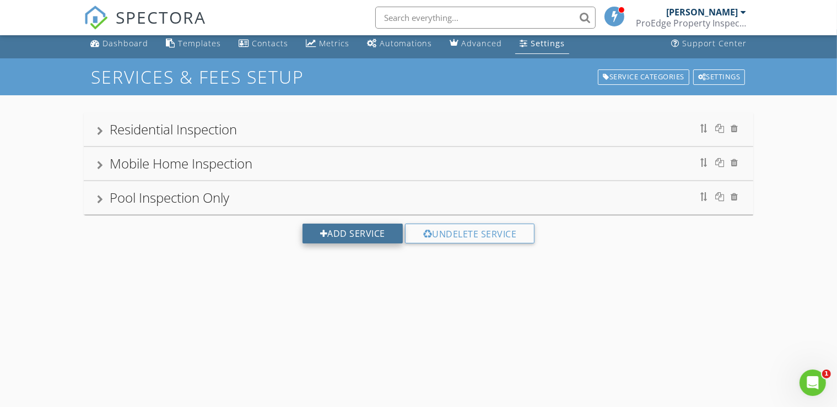
click at [349, 227] on div "Add Service" at bounding box center [352, 234] width 100 height 20
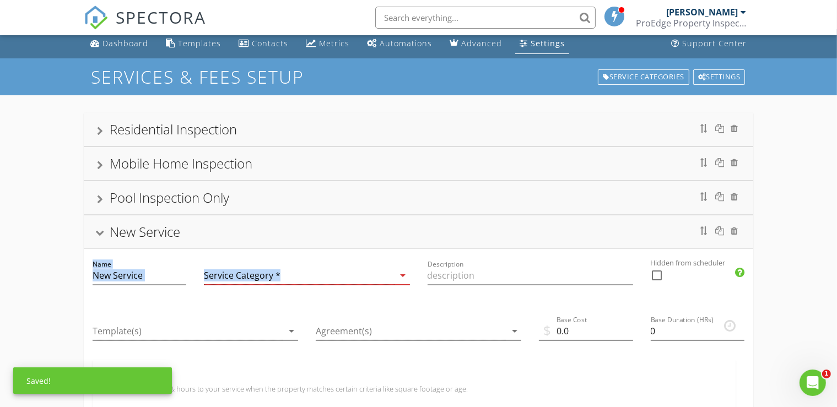
drag, startPoint x: 349, startPoint y: 227, endPoint x: 401, endPoint y: 274, distance: 70.2
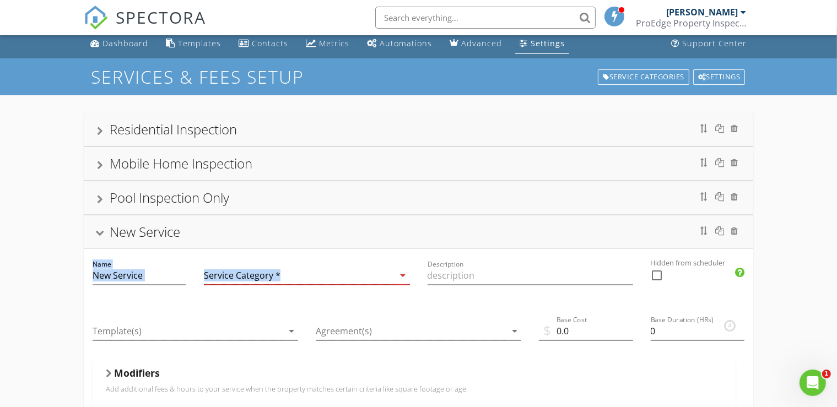
click at [401, 274] on icon "arrow_drop_down" at bounding box center [403, 275] width 13 height 13
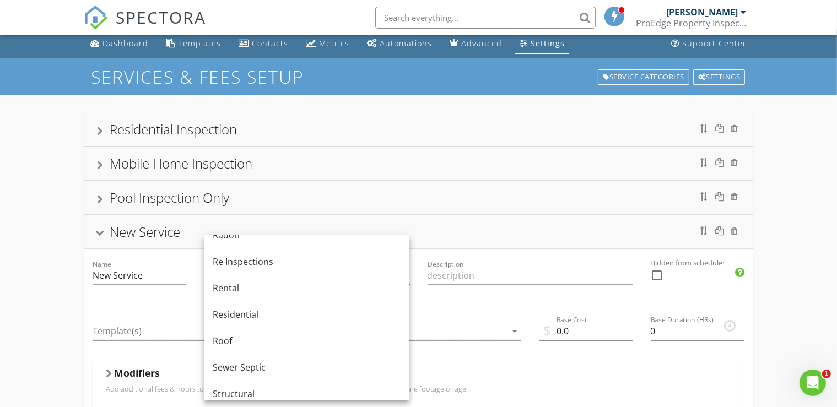
scroll to position [500, 0]
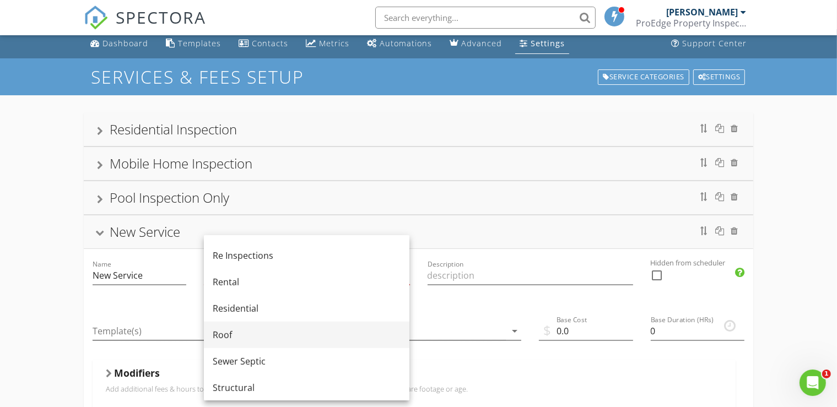
click at [231, 335] on div "Roof" at bounding box center [307, 334] width 188 height 13
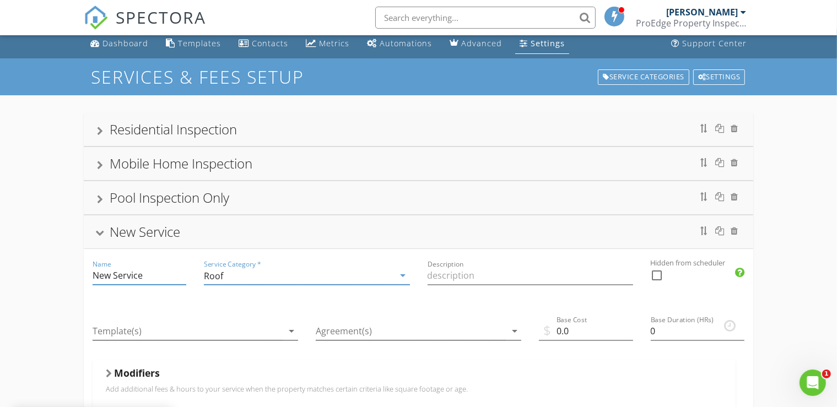
click at [95, 274] on input "New Service" at bounding box center [140, 276] width 94 height 18
click at [142, 274] on input "New Service" at bounding box center [140, 276] width 94 height 18
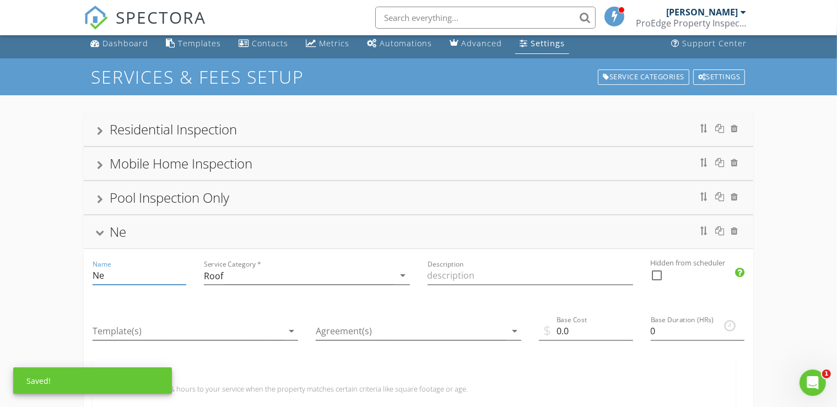
type input "N"
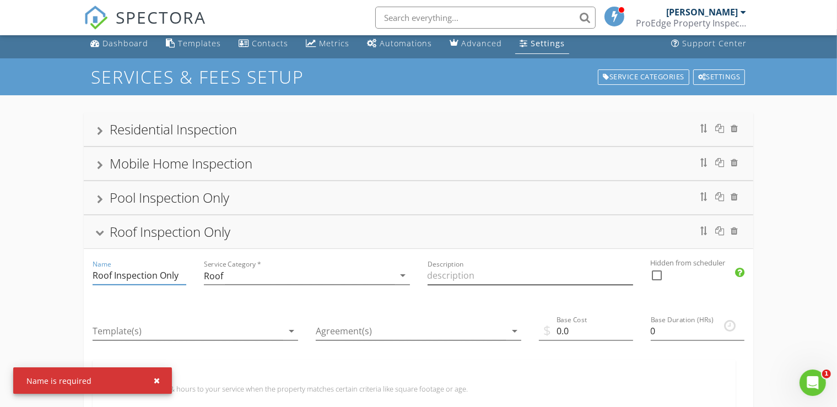
type input "Roof Inspection Only"
click at [437, 282] on input "Description" at bounding box center [529, 276] width 205 height 18
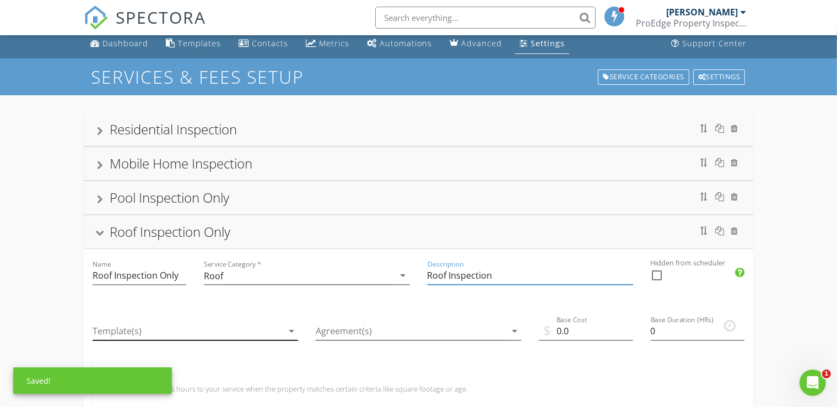
type input "Roof Inspection"
click at [294, 327] on icon "arrow_drop_down" at bounding box center [291, 330] width 13 height 13
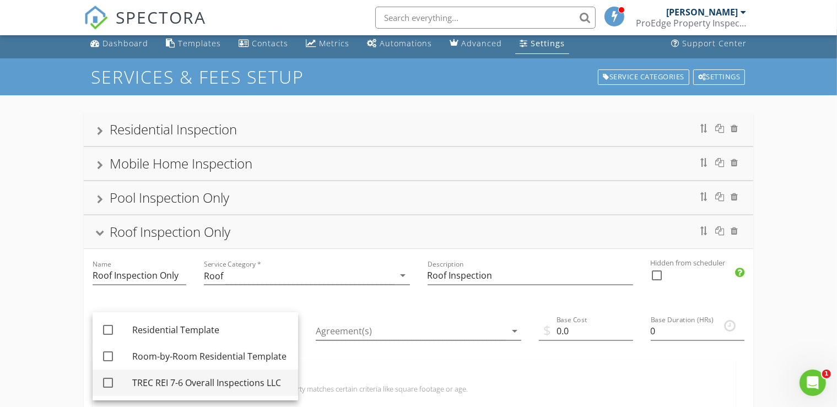
click at [107, 383] on div at bounding box center [108, 382] width 19 height 19
checkbox input "true"
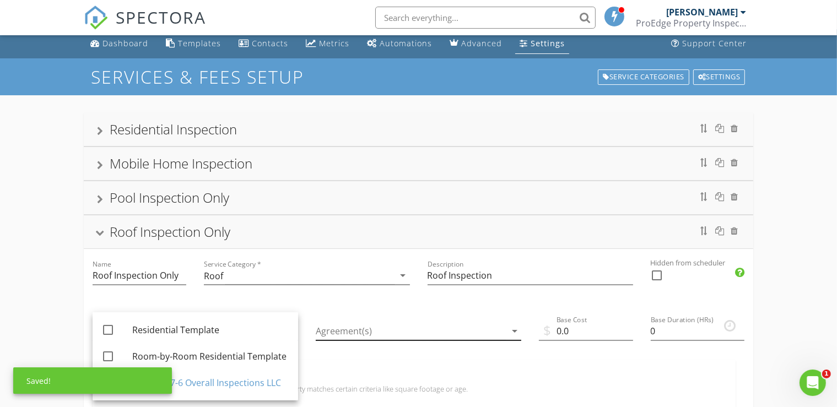
click at [511, 329] on icon "arrow_drop_down" at bounding box center [514, 330] width 13 height 13
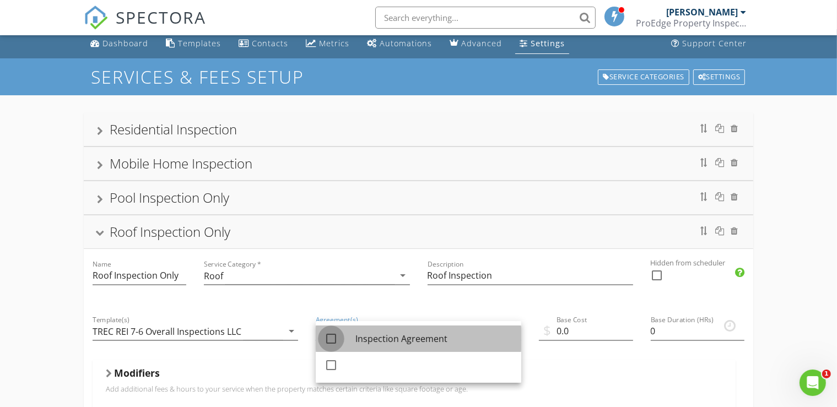
click at [329, 341] on div at bounding box center [331, 338] width 19 height 19
checkbox input "true"
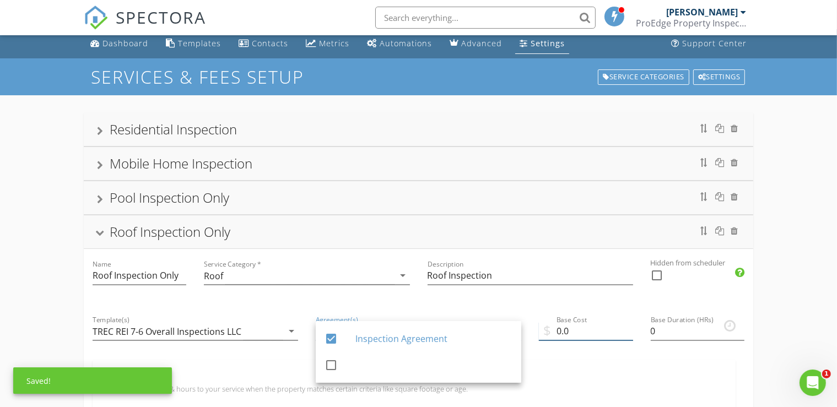
click at [560, 331] on input "0.0" at bounding box center [586, 331] width 94 height 18
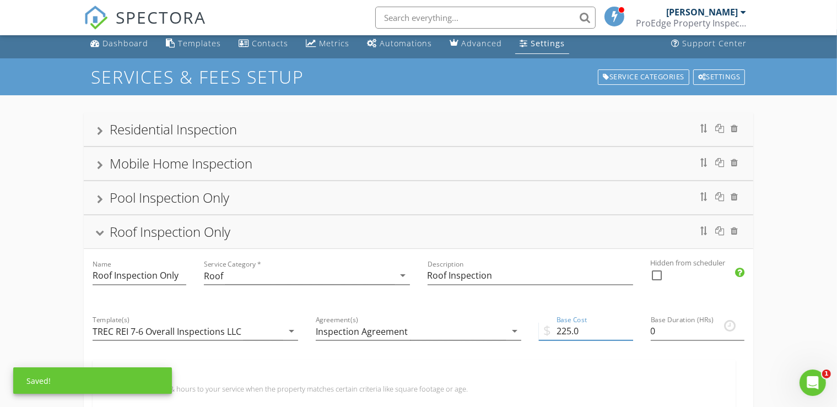
click at [579, 329] on input "225.0" at bounding box center [586, 331] width 94 height 18
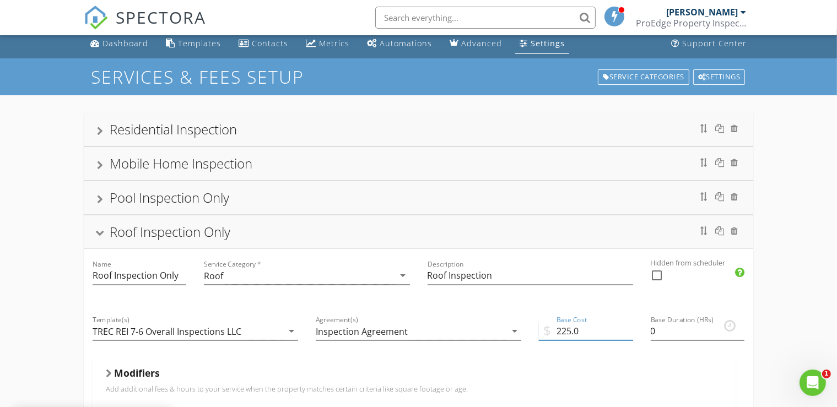
type input "225.00"
type input "0.25"
type input "225.00"
click at [741, 327] on input "0.25" at bounding box center [697, 331] width 94 height 18
click at [741, 327] on input "0.5" at bounding box center [697, 331] width 94 height 18
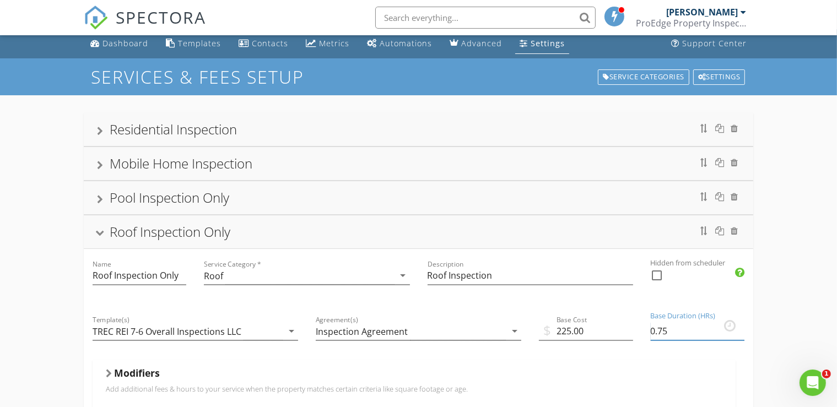
click at [741, 327] on input "0.75" at bounding box center [697, 331] width 94 height 18
click at [741, 327] on input "1" at bounding box center [697, 331] width 94 height 18
click at [741, 327] on input "1.25" at bounding box center [697, 331] width 94 height 18
type input "1.5"
click at [741, 327] on input "1.5" at bounding box center [697, 331] width 94 height 18
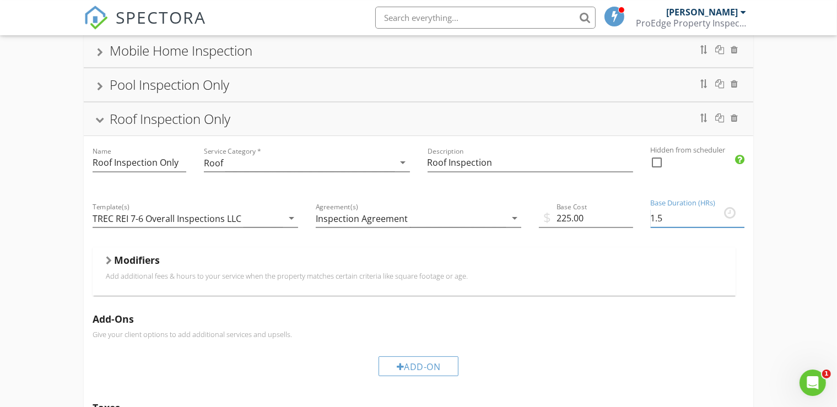
scroll to position [122, 0]
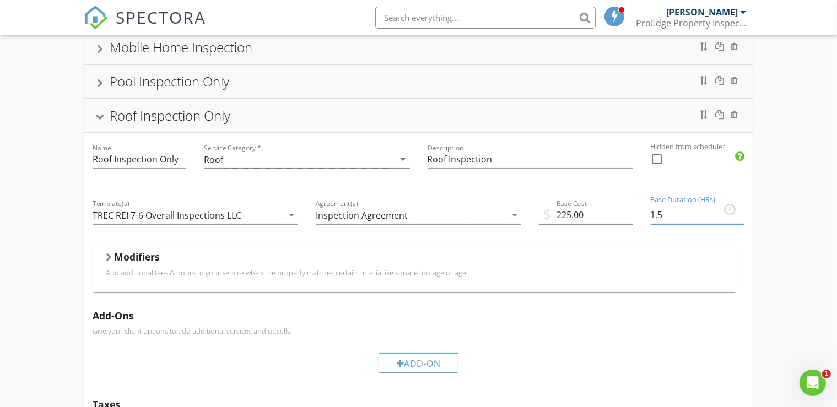
click at [109, 257] on div at bounding box center [109, 257] width 6 height 9
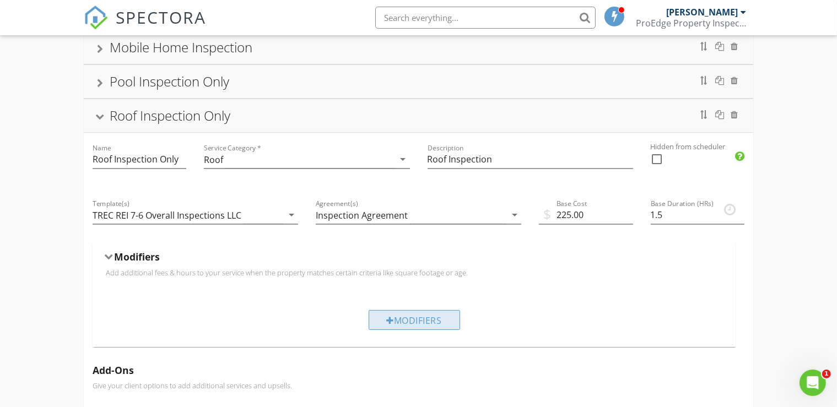
click at [384, 315] on div "Modifiers" at bounding box center [413, 320] width 91 height 20
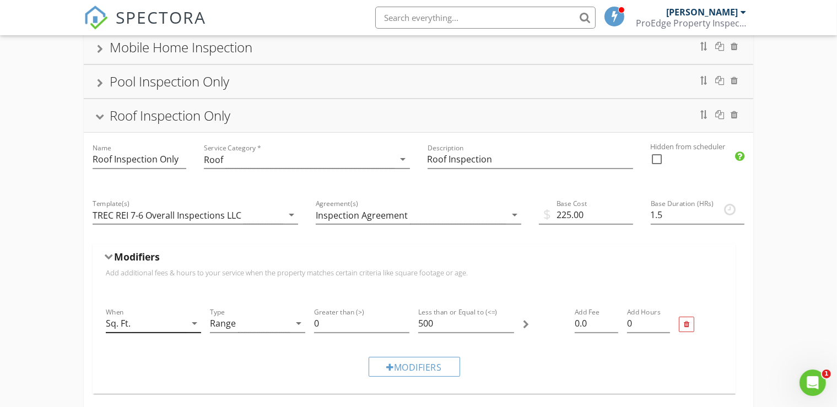
click at [193, 324] on icon "arrow_drop_down" at bounding box center [194, 323] width 13 height 13
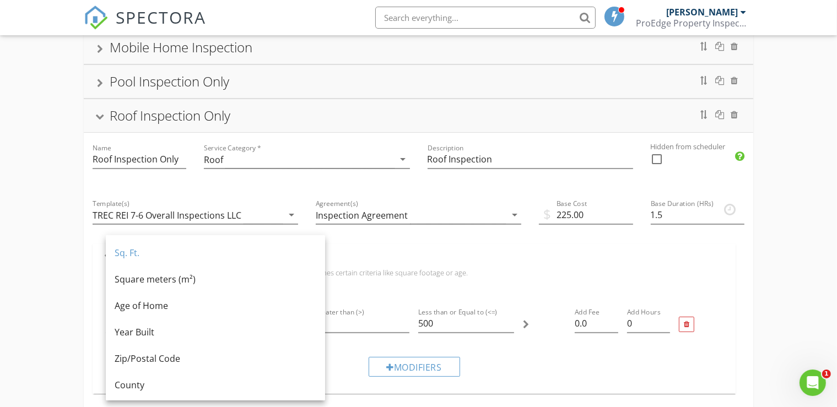
scroll to position [107, 0]
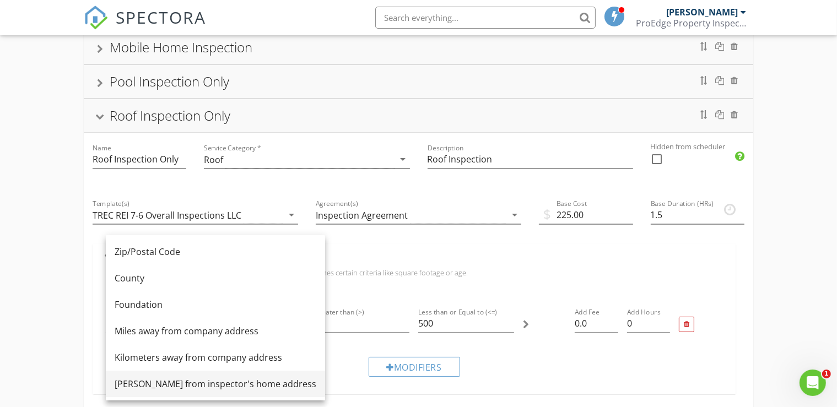
click at [151, 382] on div "Miles from inspector's home address" at bounding box center [216, 383] width 202 height 13
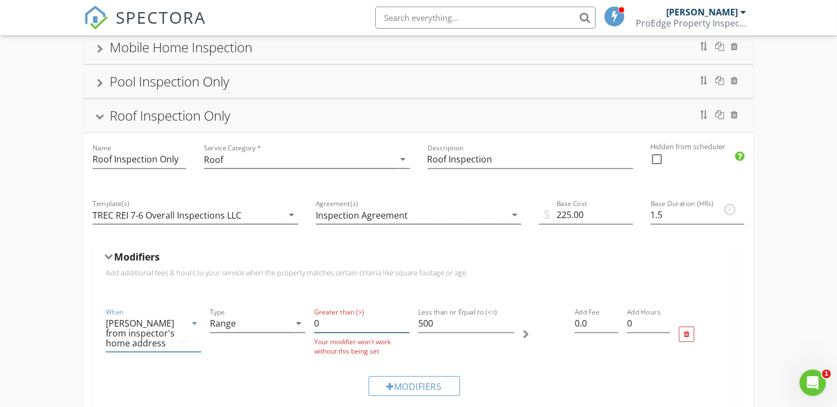
click at [322, 326] on input "0" at bounding box center [361, 324] width 95 height 18
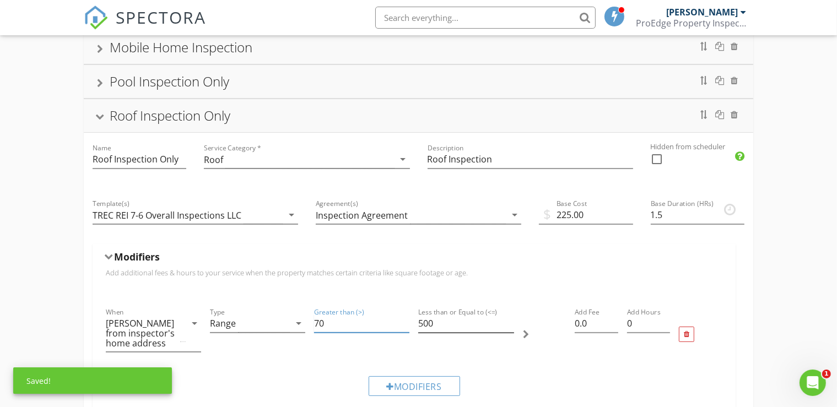
type input "70"
click at [431, 321] on input "500" at bounding box center [465, 324] width 95 height 18
type input "5"
type input "120"
click at [579, 325] on input "0.0" at bounding box center [596, 324] width 44 height 18
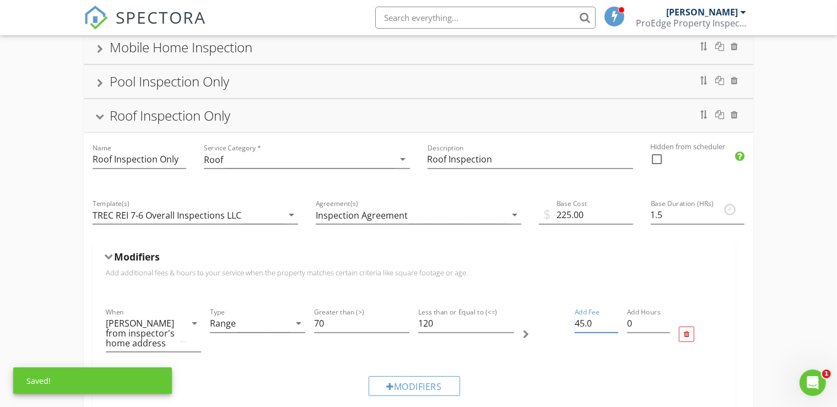
click at [592, 327] on input "45.0" at bounding box center [596, 324] width 44 height 18
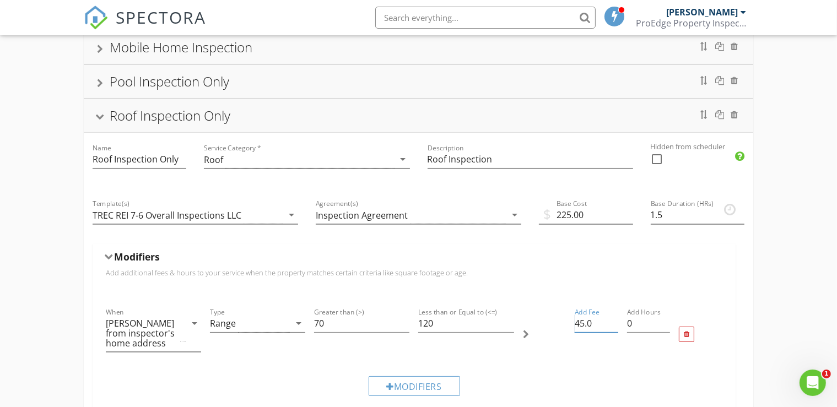
type input "45.00"
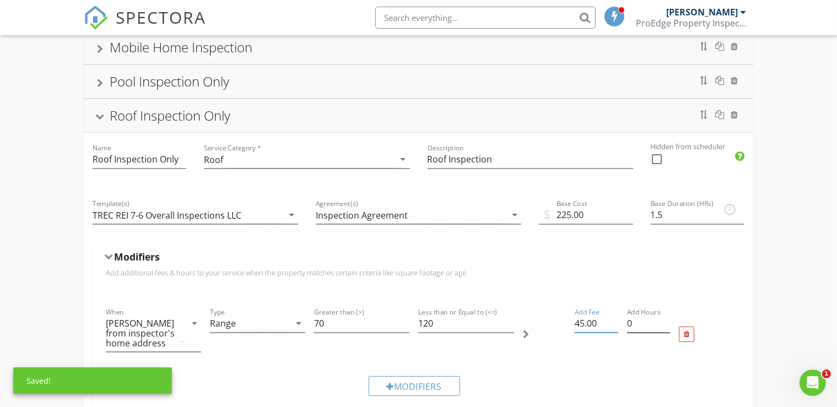
type input "0.25"
type input "45.00"
click at [663, 318] on input "0.25" at bounding box center [649, 324] width 44 height 18
click at [663, 318] on input "0.5" at bounding box center [649, 324] width 44 height 18
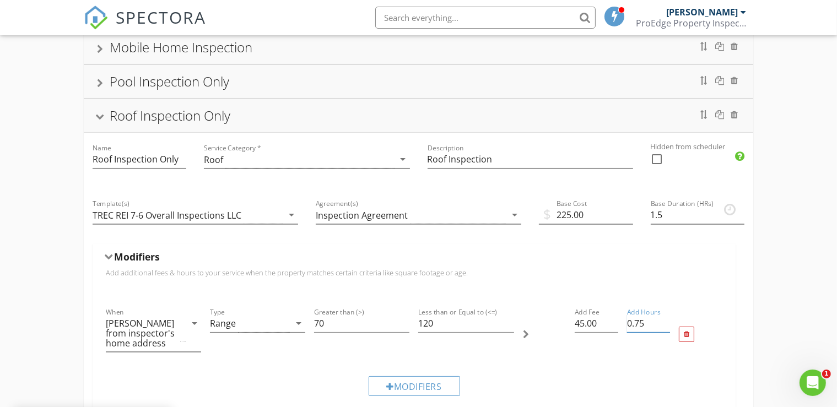
click at [663, 318] on input "0.75" at bounding box center [649, 324] width 44 height 18
click at [663, 318] on input "1" at bounding box center [649, 324] width 44 height 18
click at [663, 318] on input "1.25" at bounding box center [649, 324] width 44 height 18
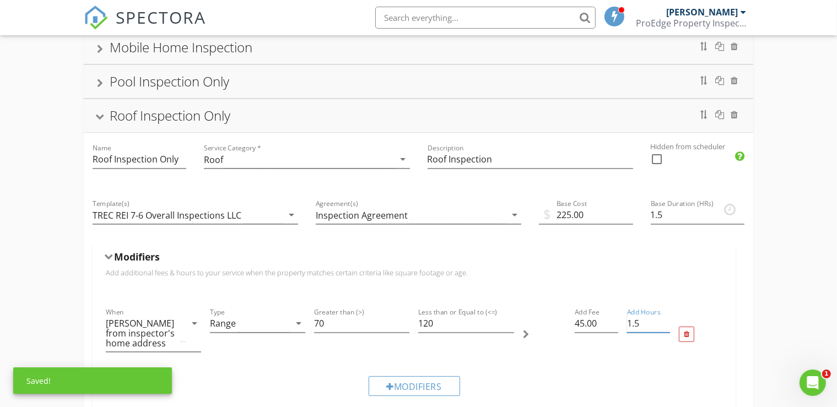
click at [663, 318] on input "1.5" at bounding box center [649, 324] width 44 height 18
type input "1.75"
click at [663, 318] on input "1.75" at bounding box center [649, 324] width 44 height 18
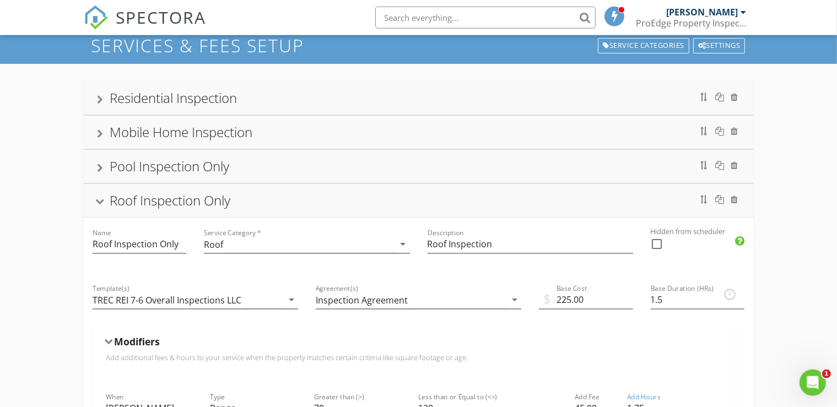
scroll to position [35, 0]
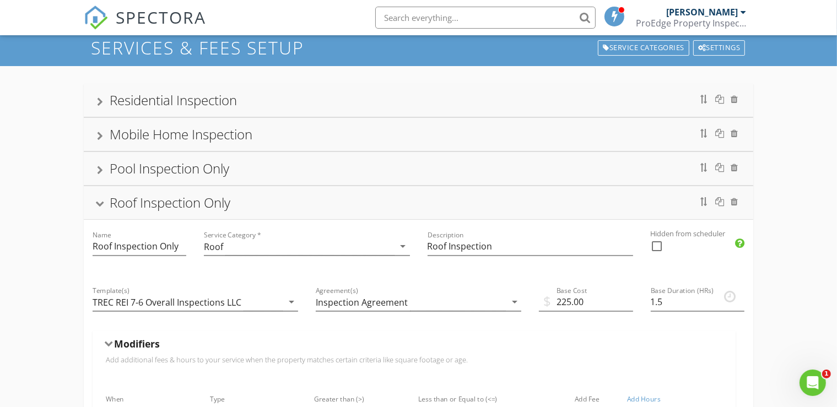
click at [104, 205] on div at bounding box center [99, 205] width 9 height 6
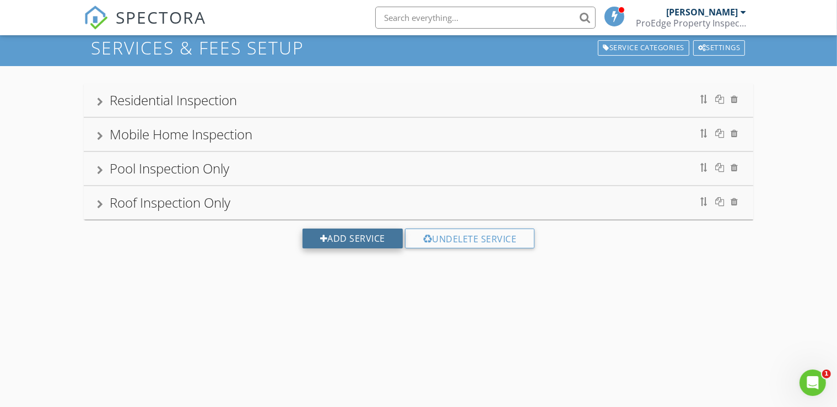
click at [356, 236] on div "Add Service" at bounding box center [352, 239] width 100 height 20
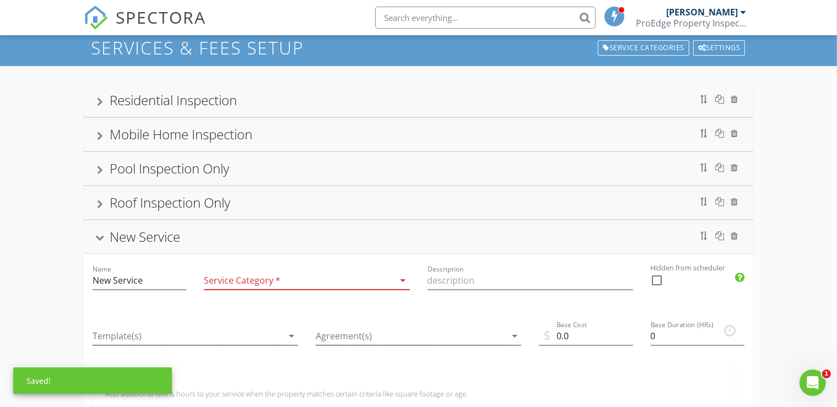
click at [400, 281] on icon "arrow_drop_down" at bounding box center [403, 280] width 13 height 13
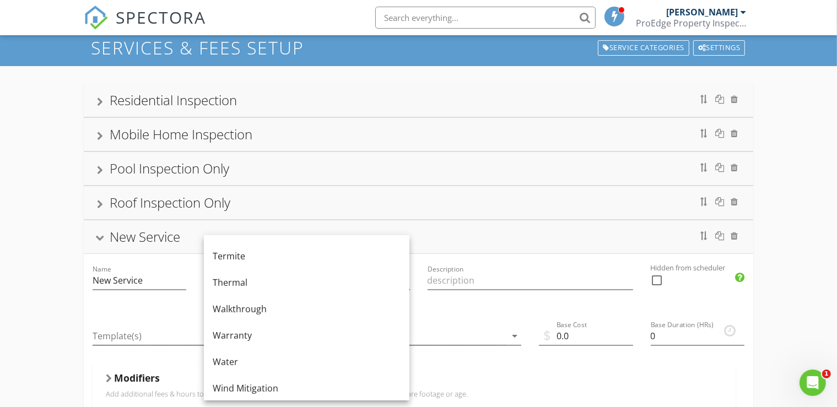
scroll to position [663, 0]
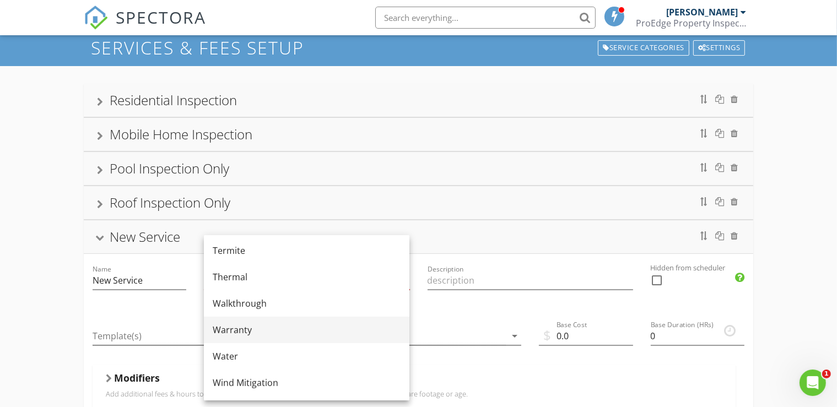
click at [244, 332] on div "Warranty" at bounding box center [307, 329] width 188 height 13
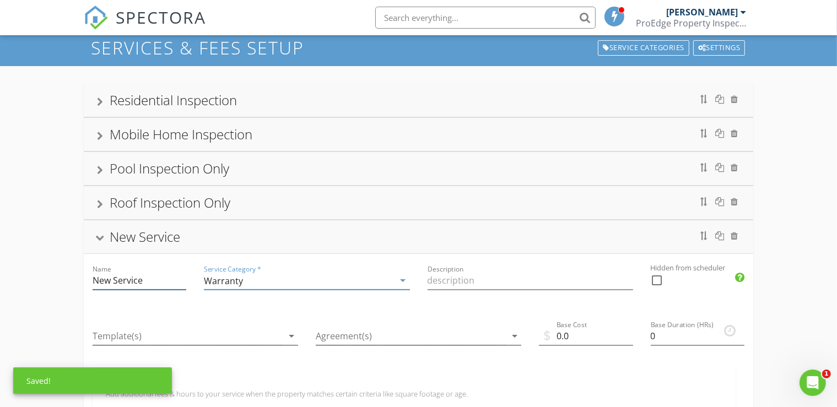
click at [144, 279] on input "New Service" at bounding box center [140, 281] width 94 height 18
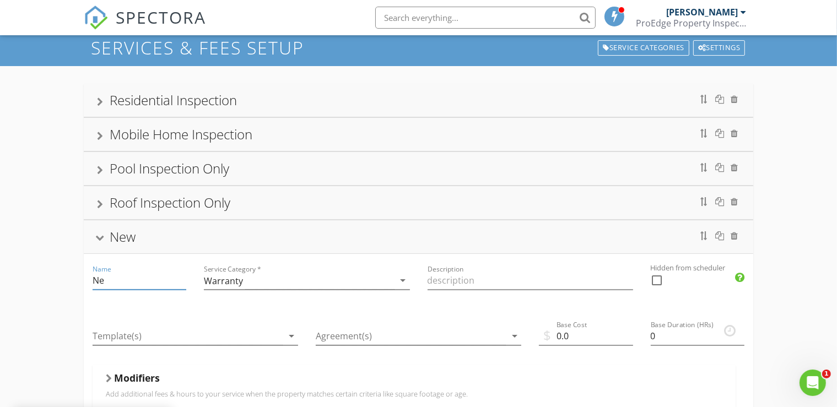
type input "N"
type input "Warranty Inspection"
click at [455, 283] on input "Description" at bounding box center [529, 281] width 205 height 18
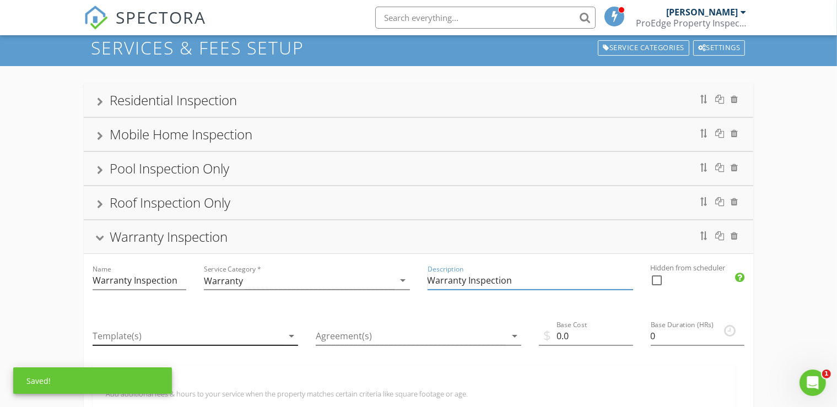
type input "Warranty Inspection"
click at [291, 334] on icon "arrow_drop_down" at bounding box center [291, 335] width 13 height 13
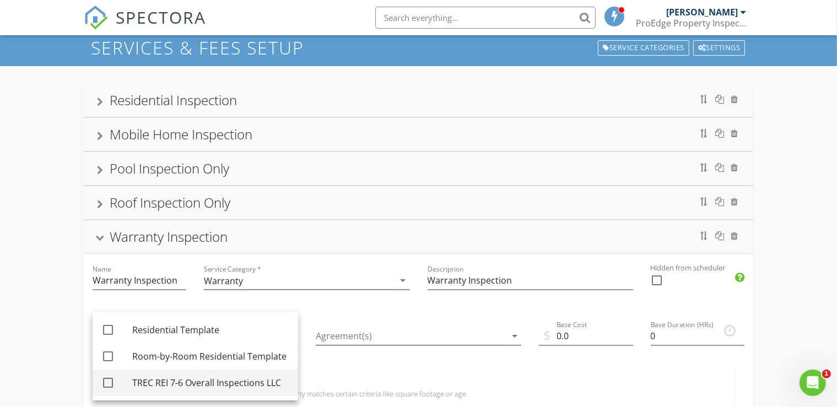
click at [112, 382] on div at bounding box center [108, 382] width 19 height 19
checkbox input "true"
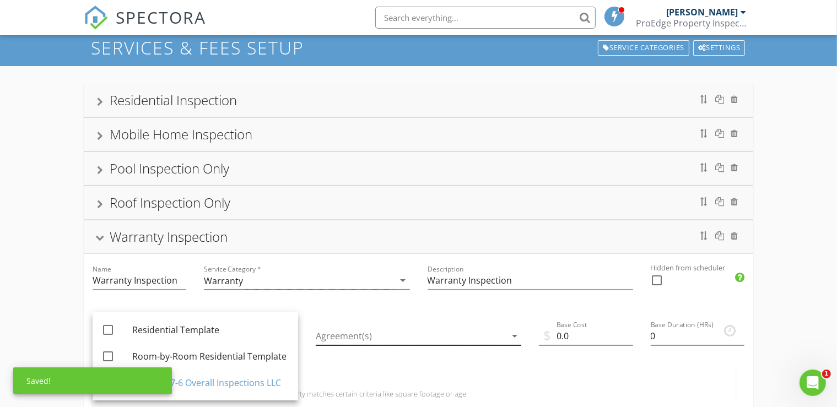
click at [513, 339] on icon "arrow_drop_down" at bounding box center [514, 335] width 13 height 13
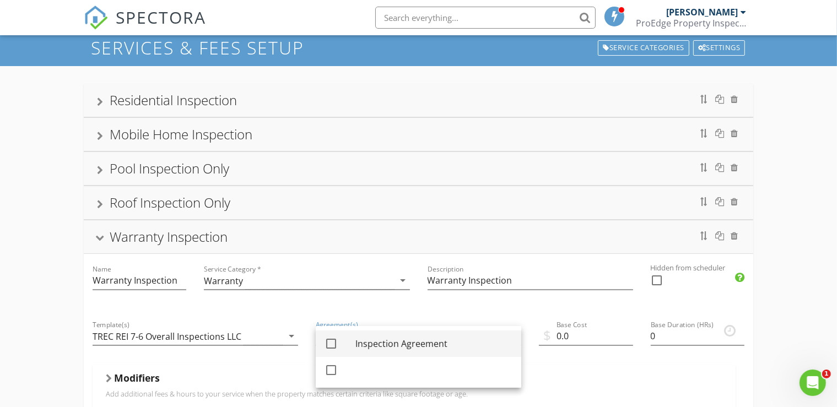
click at [332, 347] on div at bounding box center [331, 343] width 19 height 19
checkbox input "true"
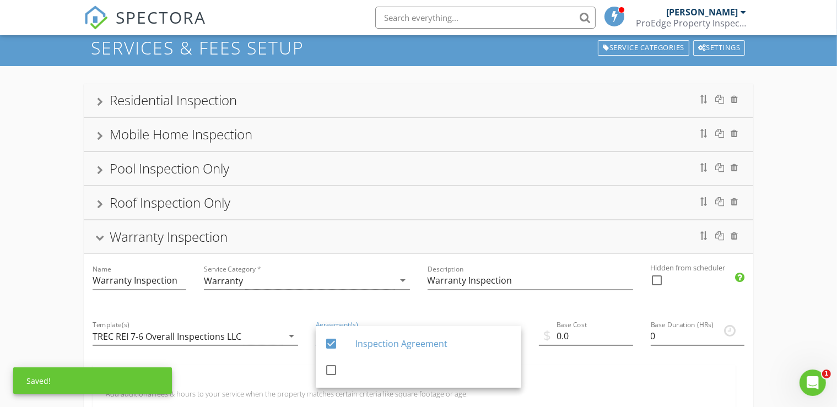
click at [671, 358] on div "Base Duration (HRs) 0" at bounding box center [698, 338] width 112 height 56
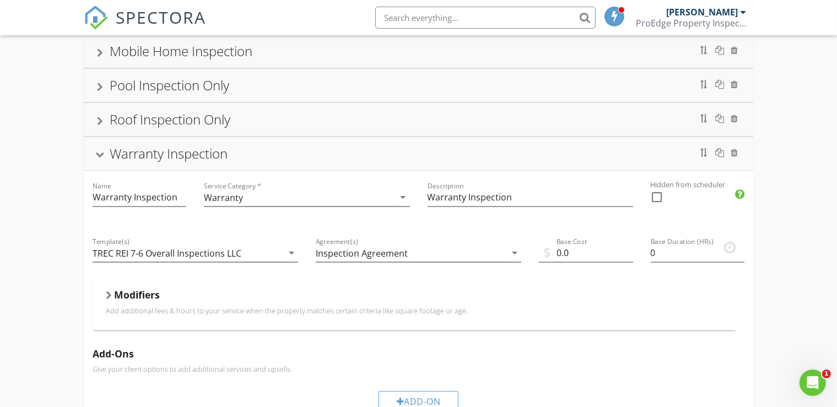
scroll to position [122, 0]
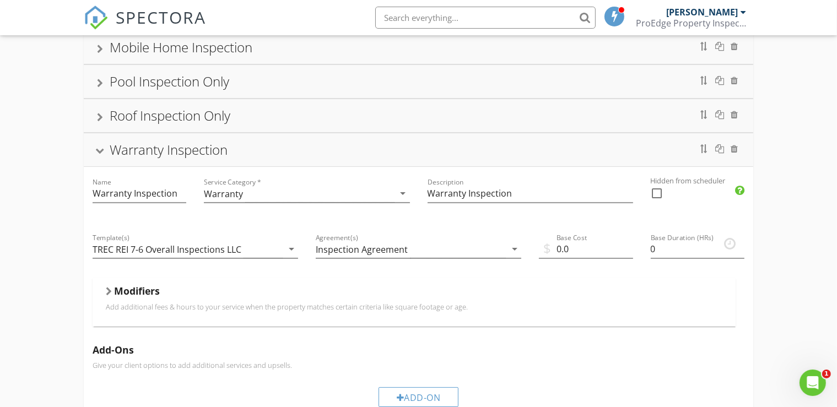
click at [106, 148] on div "Warranty Inspection" at bounding box center [418, 150] width 643 height 20
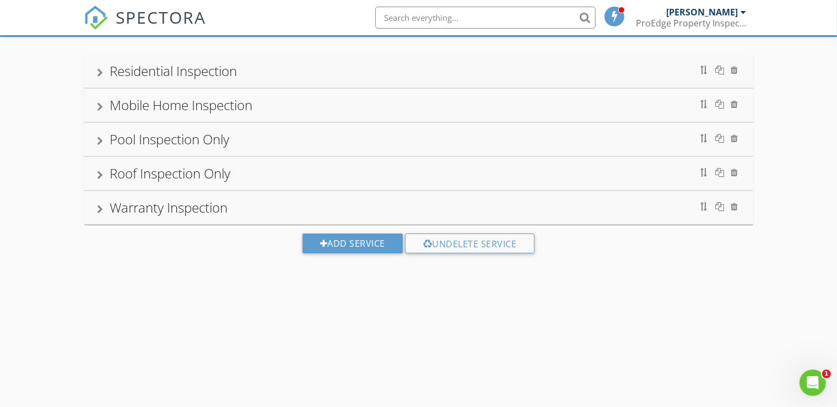
scroll to position [64, 0]
click at [340, 242] on div "Add Service" at bounding box center [352, 244] width 100 height 20
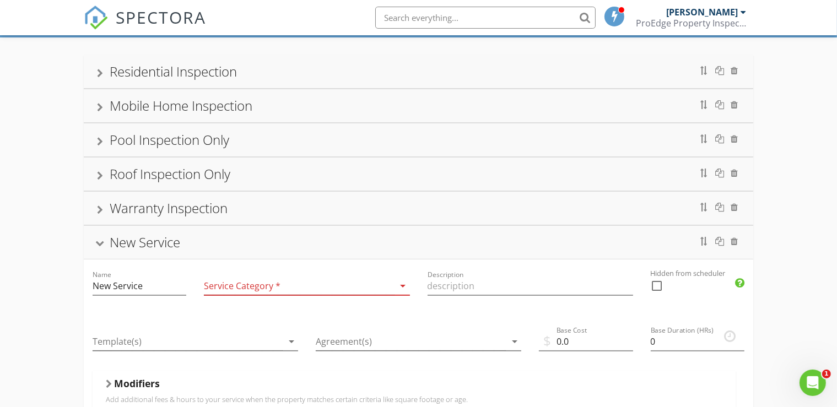
click at [403, 286] on icon "arrow_drop_down" at bounding box center [403, 285] width 13 height 13
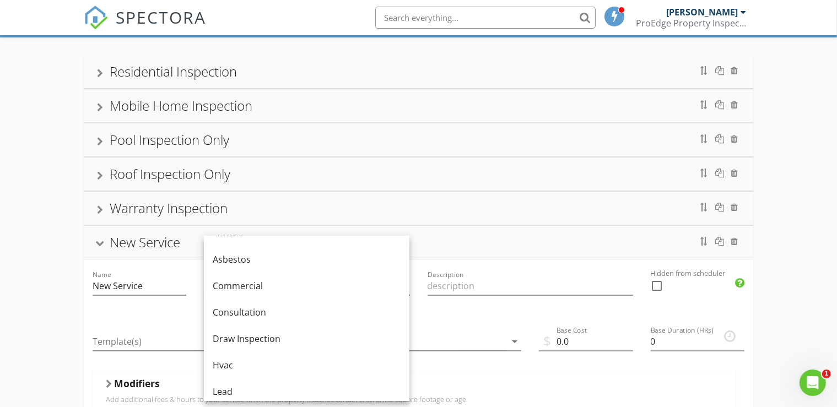
scroll to position [0, 0]
click at [785, 243] on div "Residential Inspection Name Residential Inspection Service Category * Residenti…" at bounding box center [418, 409] width 837 height 744
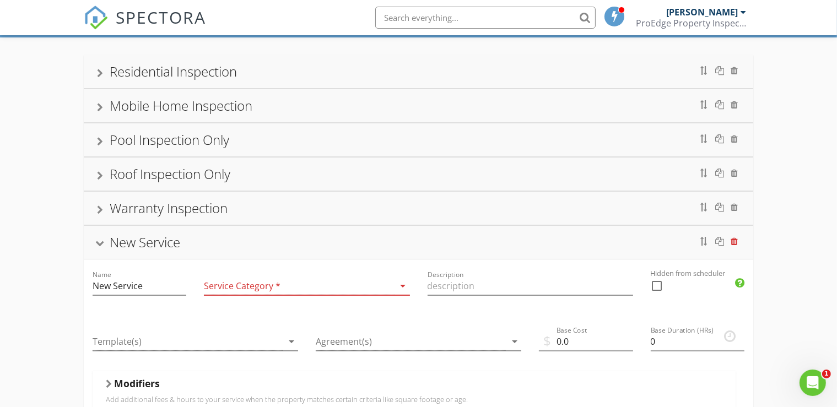
click at [735, 240] on div at bounding box center [733, 241] width 7 height 9
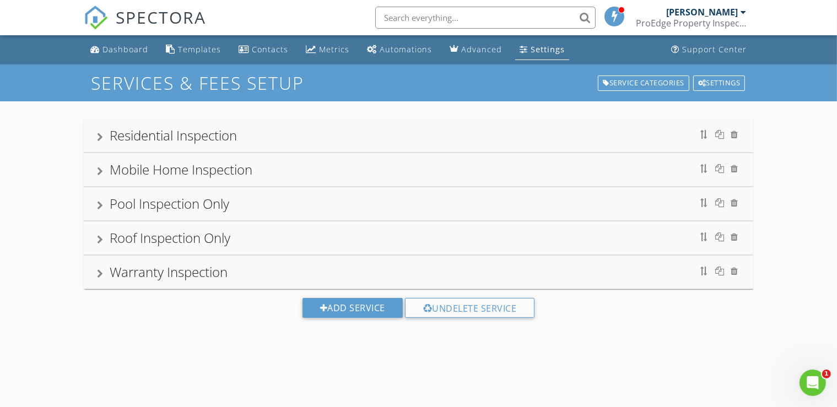
click at [547, 54] on div "Settings" at bounding box center [547, 49] width 34 height 10
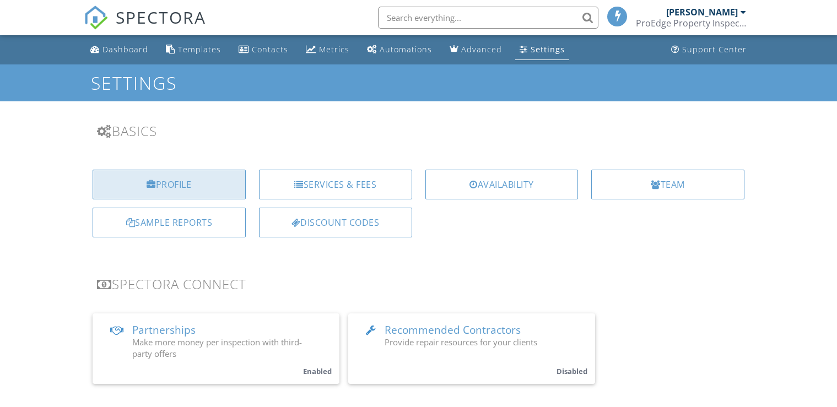
click at [181, 182] on div "Profile" at bounding box center [169, 185] width 153 height 30
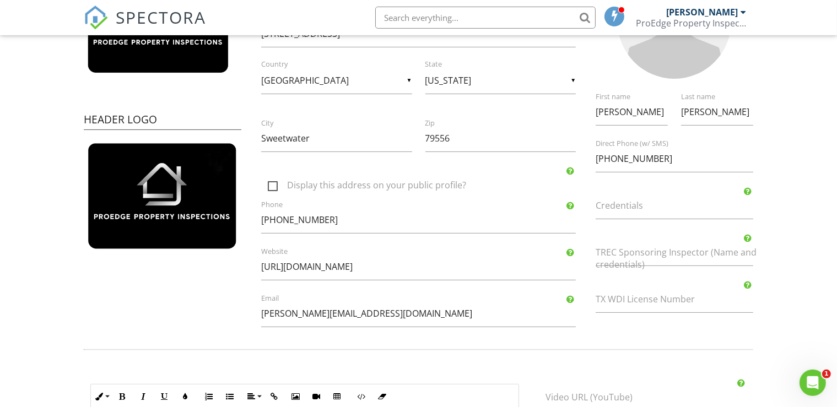
scroll to position [203, 0]
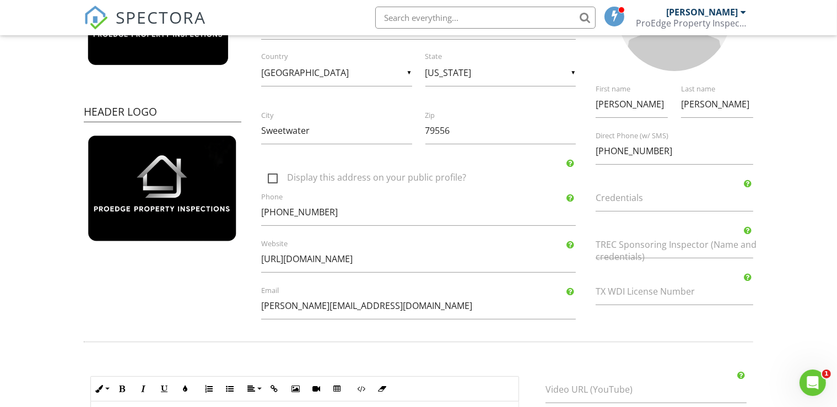
click at [598, 198] on label "Credentials" at bounding box center [680, 198] width 171 height 12
click at [598, 198] on input "Credentials" at bounding box center [674, 198] width 158 height 27
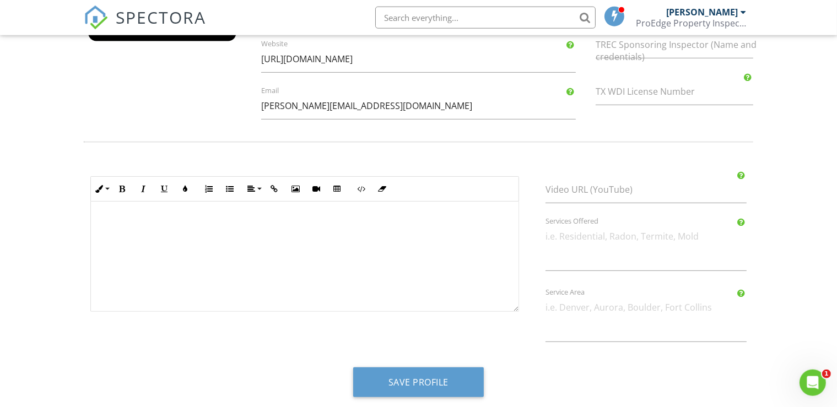
scroll to position [405, 0]
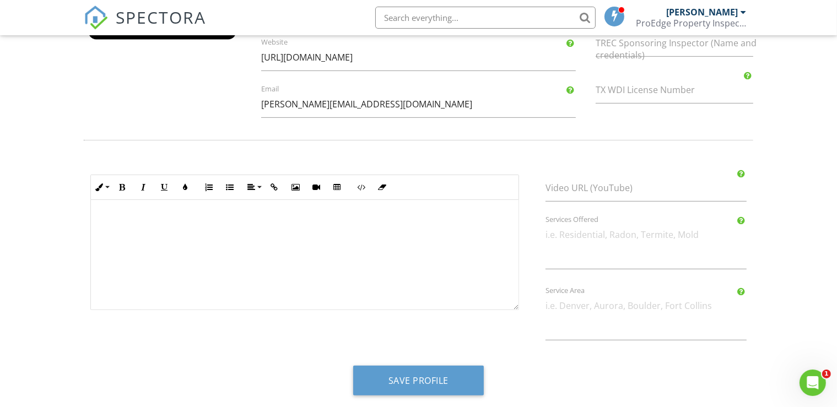
type input "TREC# 26808"
click at [547, 237] on textarea "Services Offered" at bounding box center [645, 245] width 201 height 48
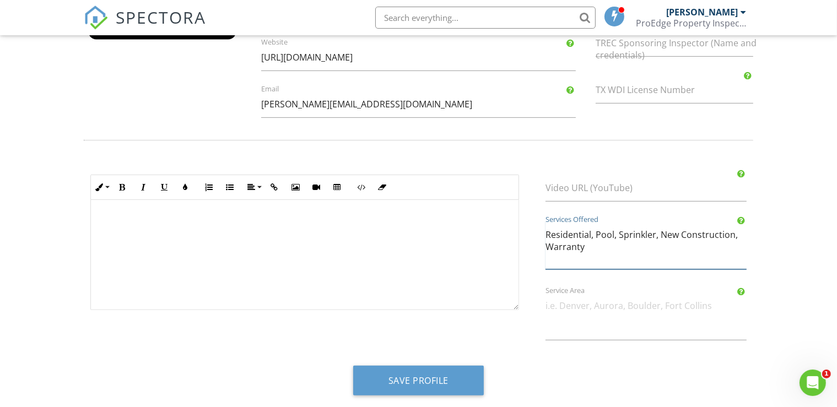
type textarea "Residential, Pool, Sprinkler, New Construction, Warranty"
click at [547, 301] on textarea "Service Area" at bounding box center [645, 316] width 201 height 48
click at [545, 302] on div "Abilene, Sweetwater, Snyder, Service Area" at bounding box center [646, 317] width 214 height 51
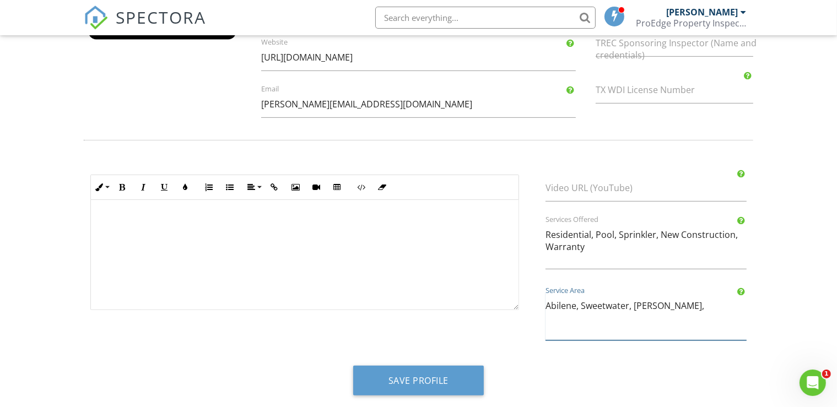
click at [545, 302] on textarea "Abilene, Sweetwater, Snyder," at bounding box center [645, 316] width 201 height 48
click at [720, 305] on textarea "Big Country (Abilene, Sweetwater, Snyder," at bounding box center [645, 316] width 201 height 48
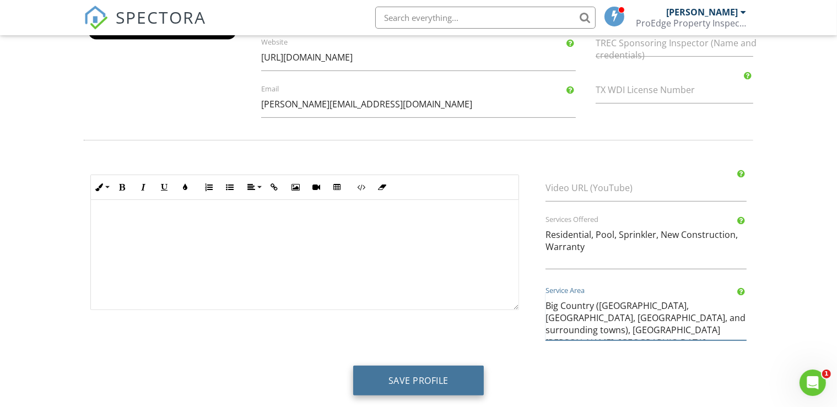
type textarea "Big Country ([GEOGRAPHIC_DATA], [GEOGRAPHIC_DATA], [GEOGRAPHIC_DATA], and surro…"
click at [440, 370] on button "Save Profile" at bounding box center [418, 381] width 131 height 30
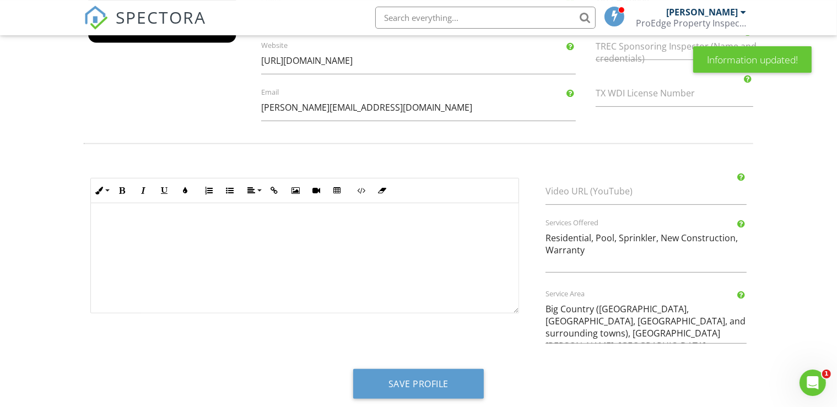
scroll to position [405, 0]
